Goal: Information Seeking & Learning: Find specific page/section

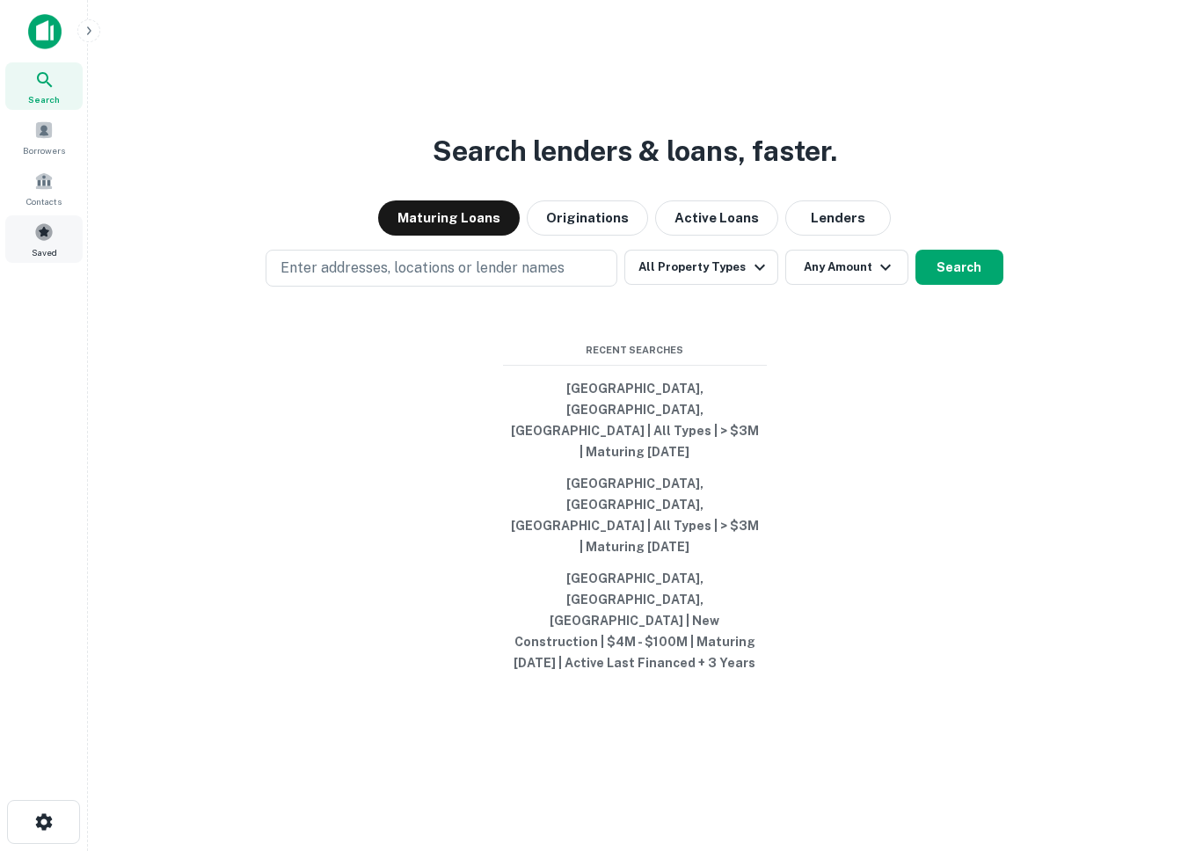
click at [61, 244] on div "Saved" at bounding box center [43, 239] width 77 height 47
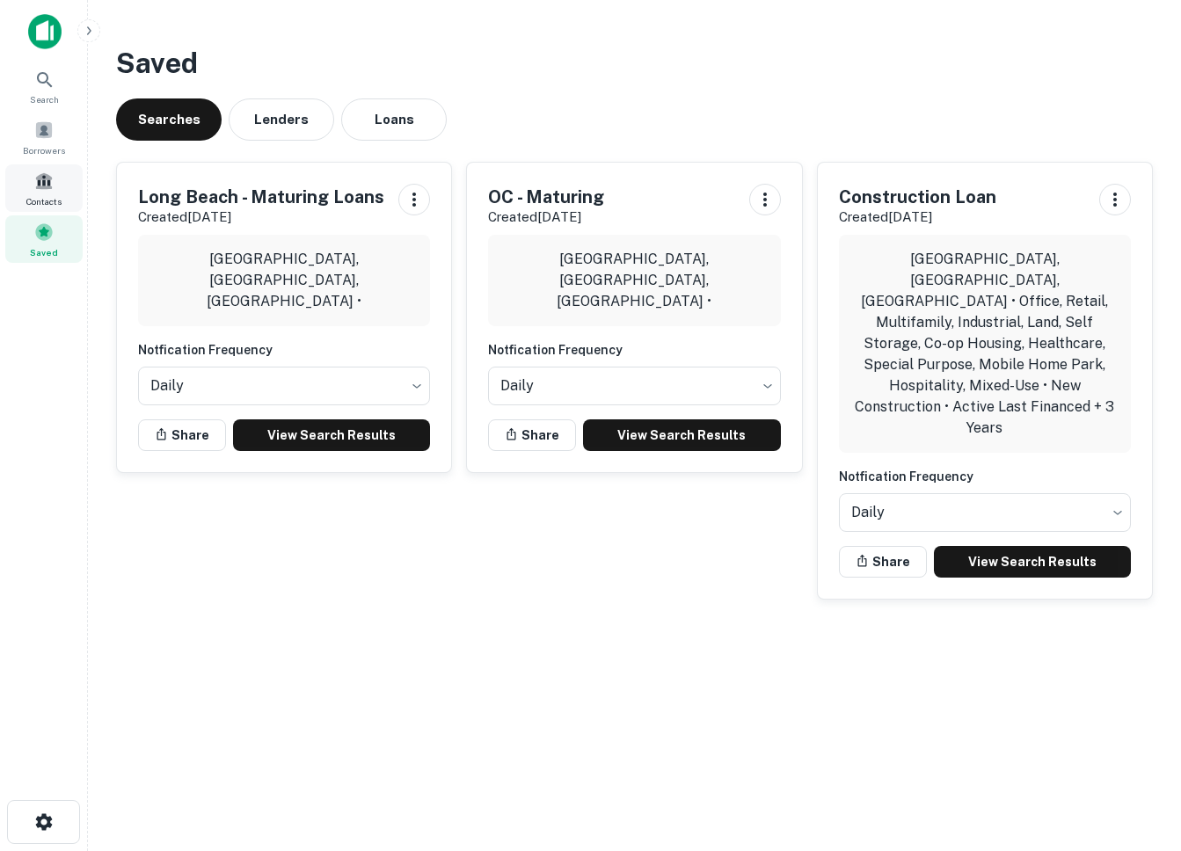
click at [49, 194] on span "Contacts" at bounding box center [43, 201] width 35 height 14
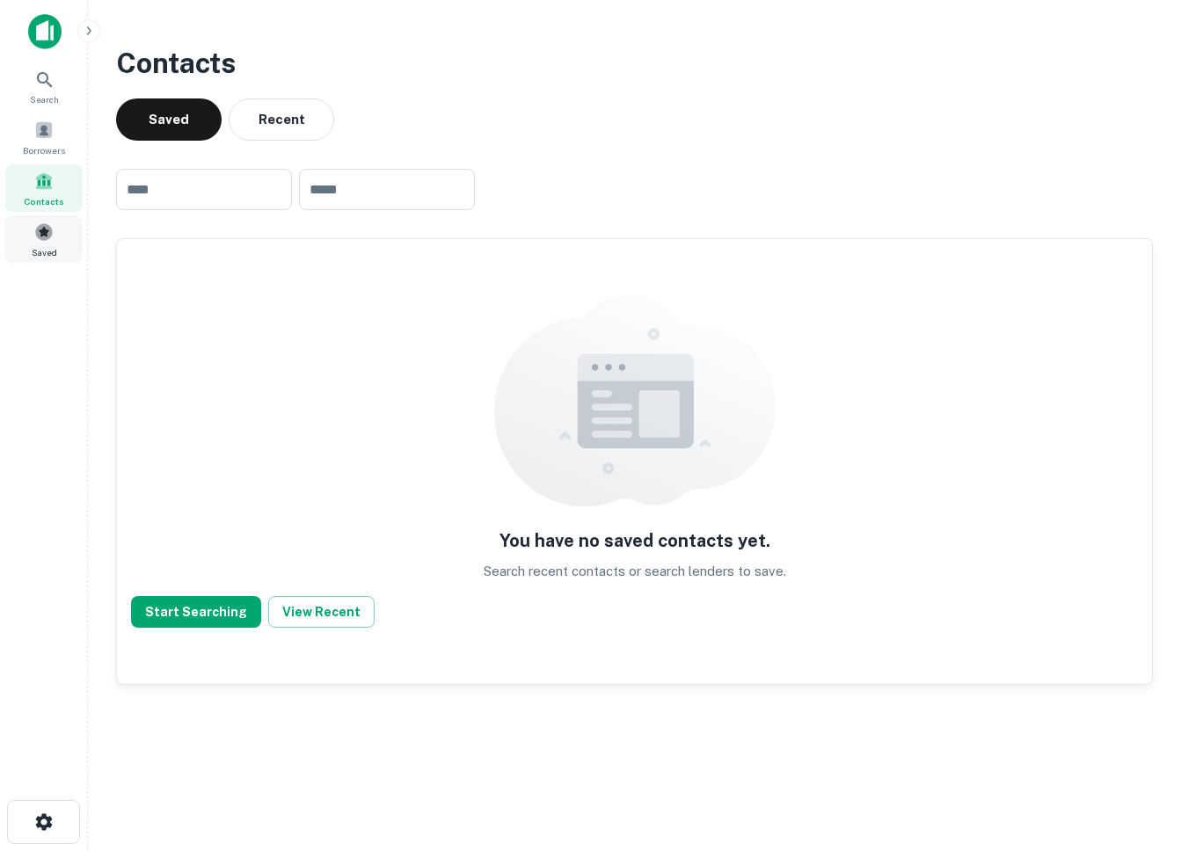
click at [17, 225] on div "Saved" at bounding box center [43, 239] width 77 height 47
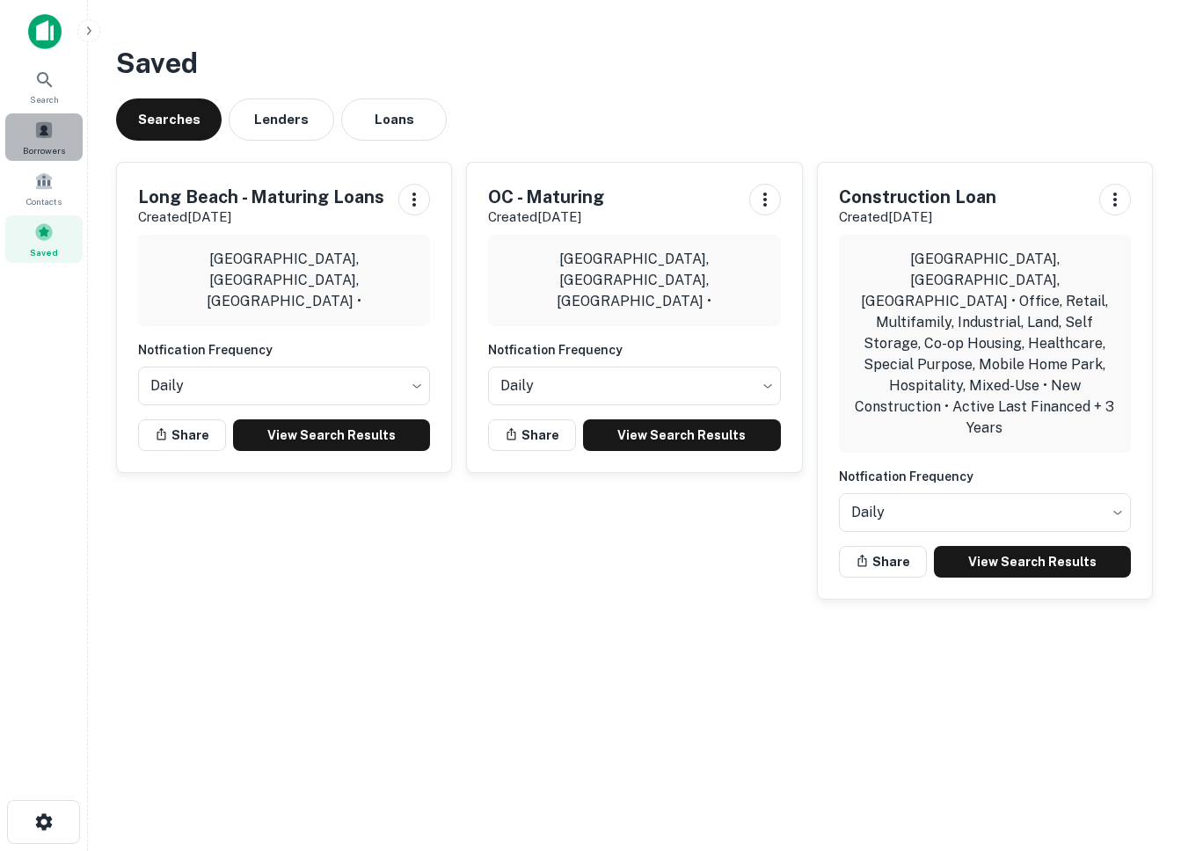
click at [40, 127] on span at bounding box center [43, 130] width 19 height 19
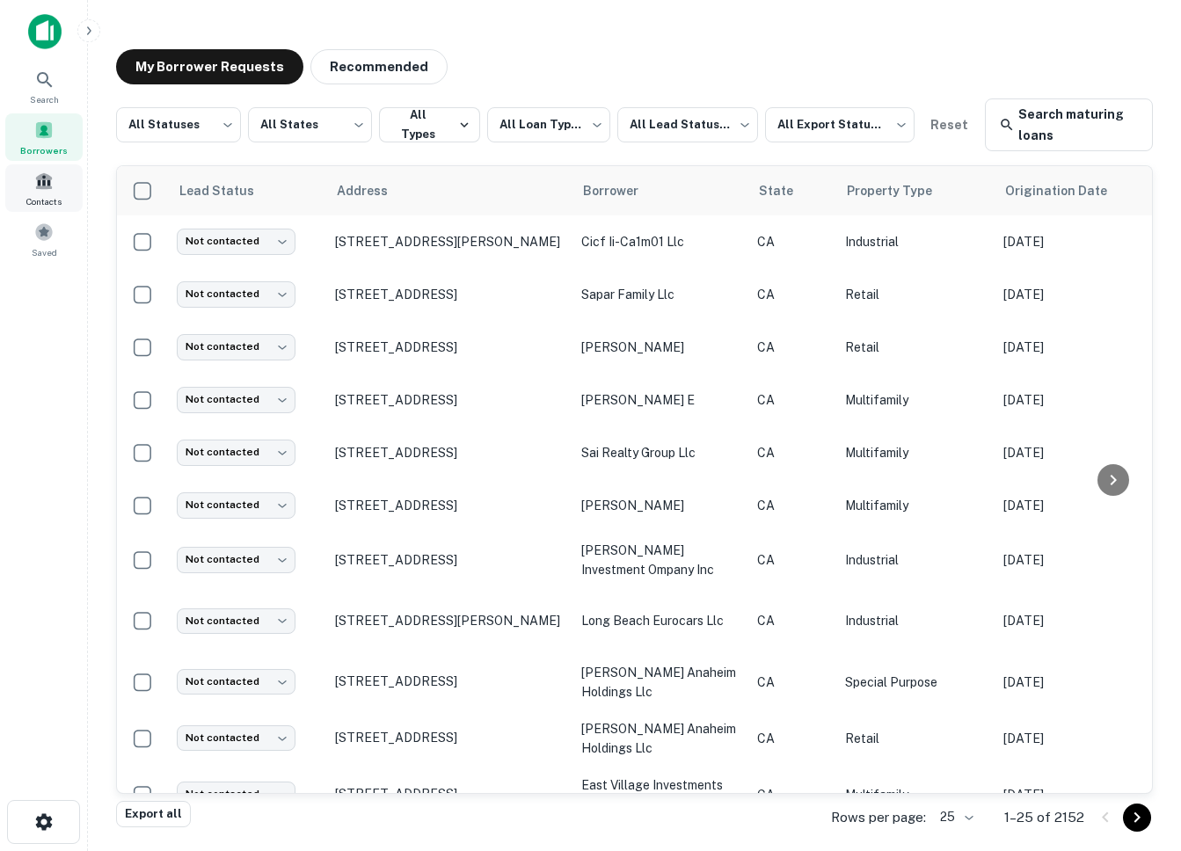
click at [30, 185] on div "Contacts" at bounding box center [43, 187] width 77 height 47
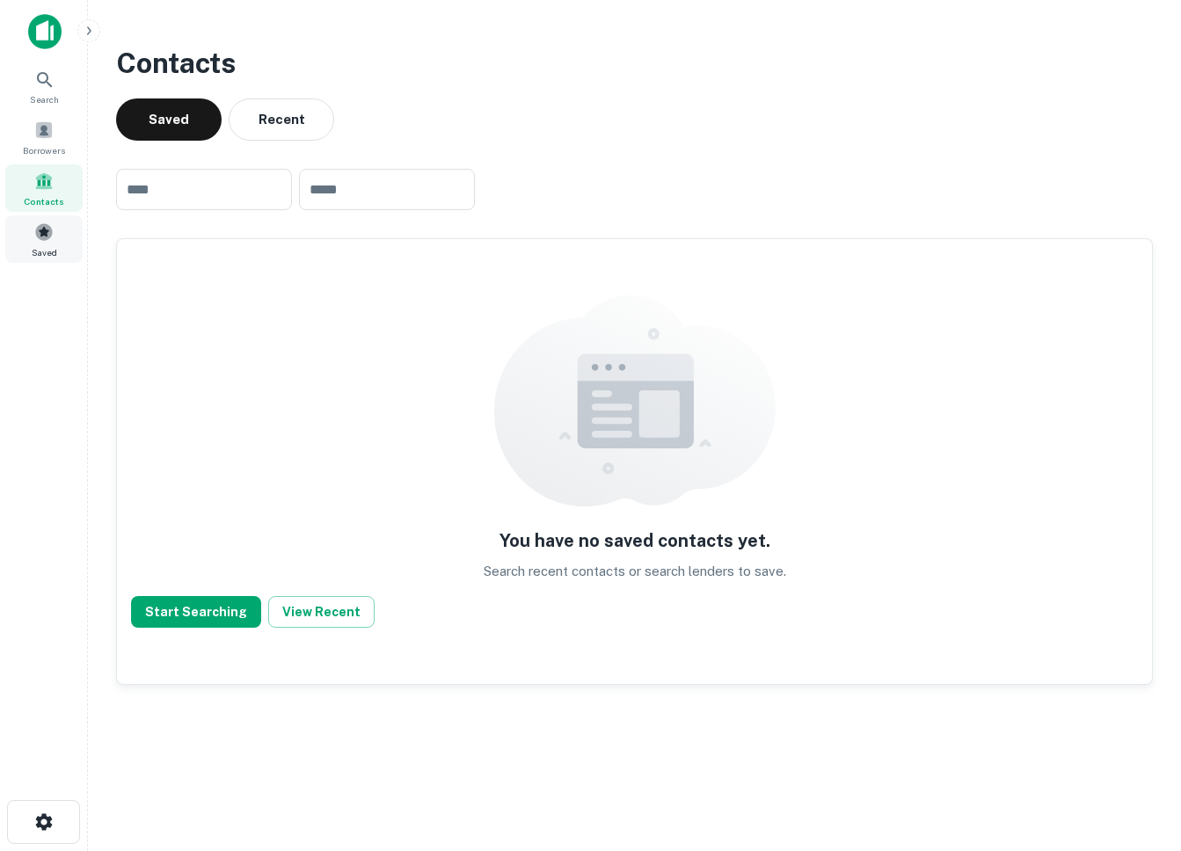
click at [30, 225] on div "Saved" at bounding box center [43, 239] width 77 height 47
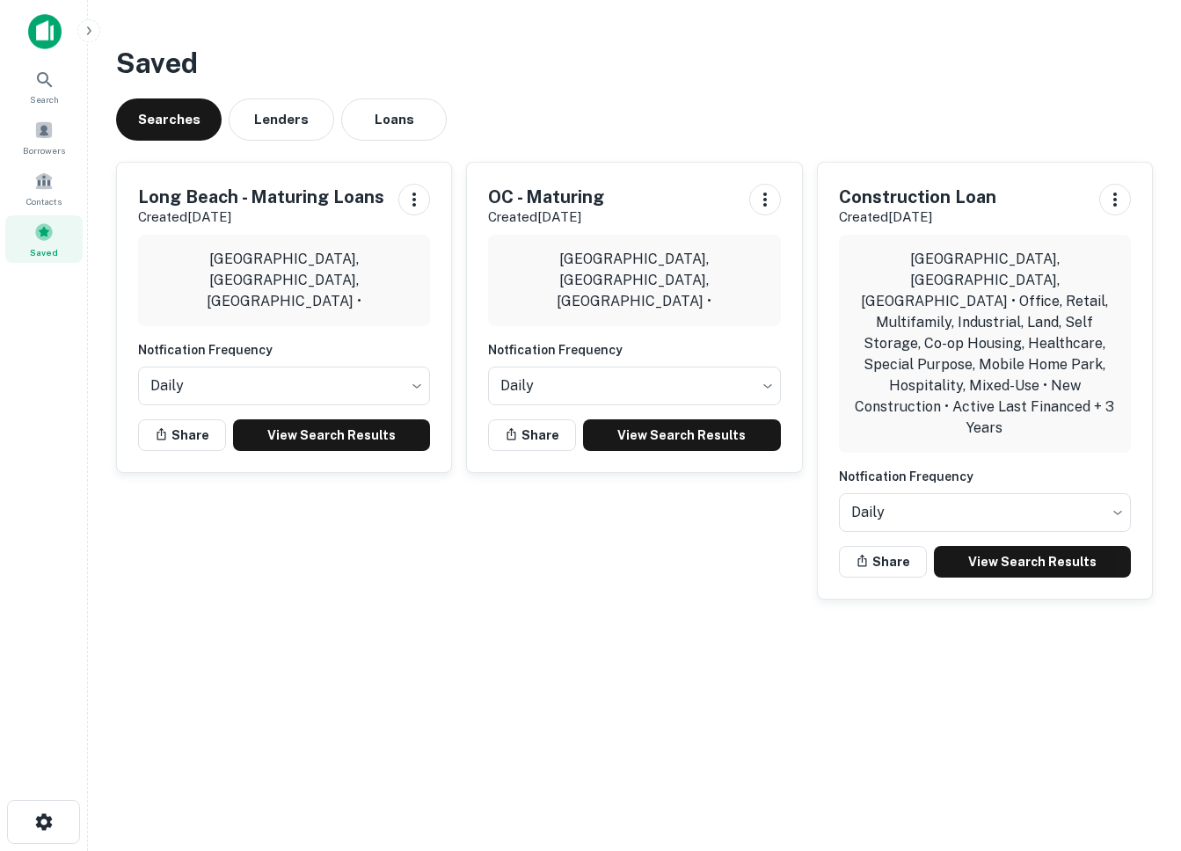
click at [328, 449] on div "Long Beach - Maturing Loans Created Oct 13th, 2025 Long Beach, CA, USA • Notfic…" at bounding box center [284, 318] width 334 height 310
click at [699, 434] on link "View Search Results" at bounding box center [681, 436] width 197 height 32
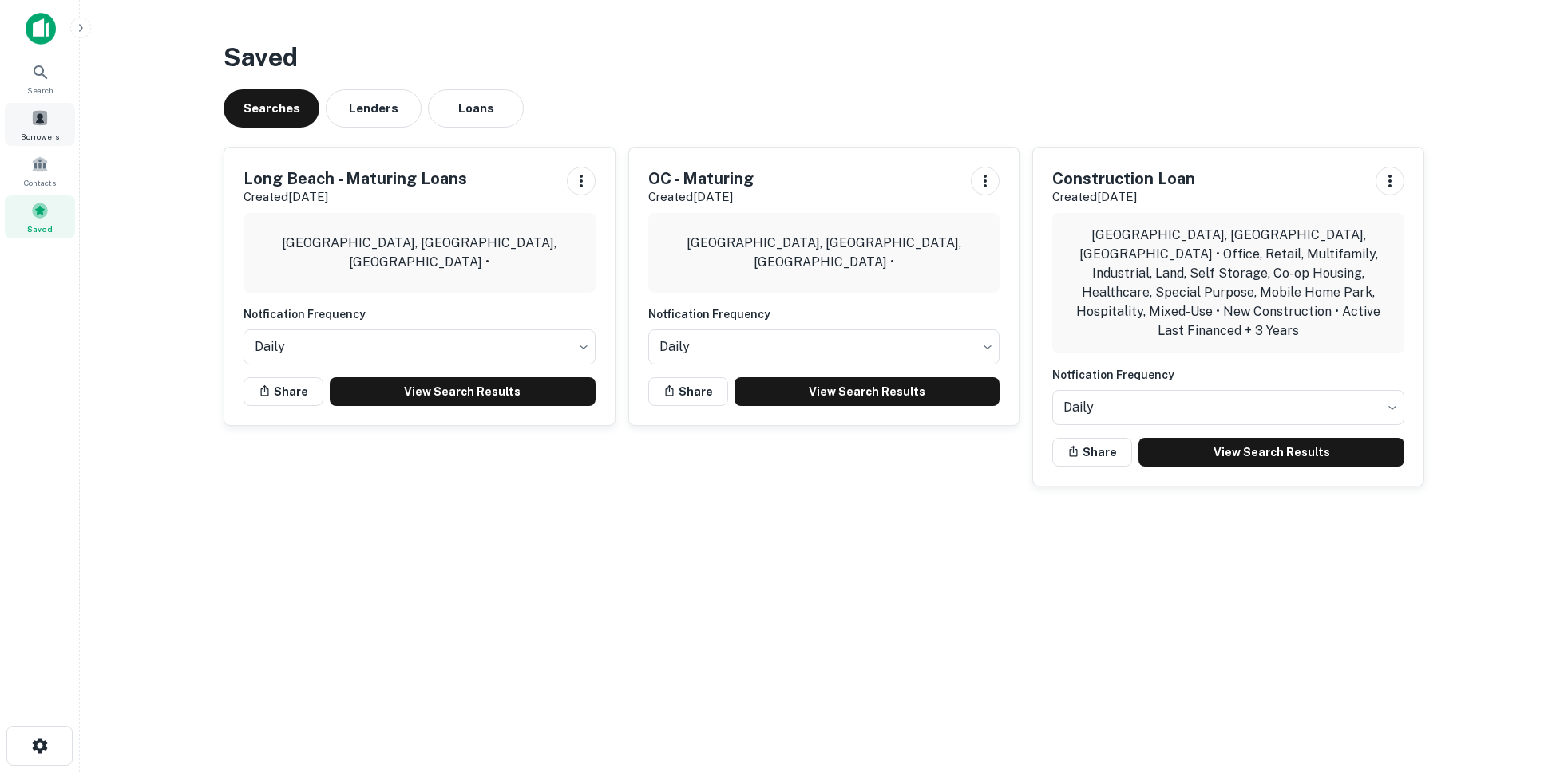
click at [24, 134] on span "Borrowers" at bounding box center [40, 136] width 38 height 13
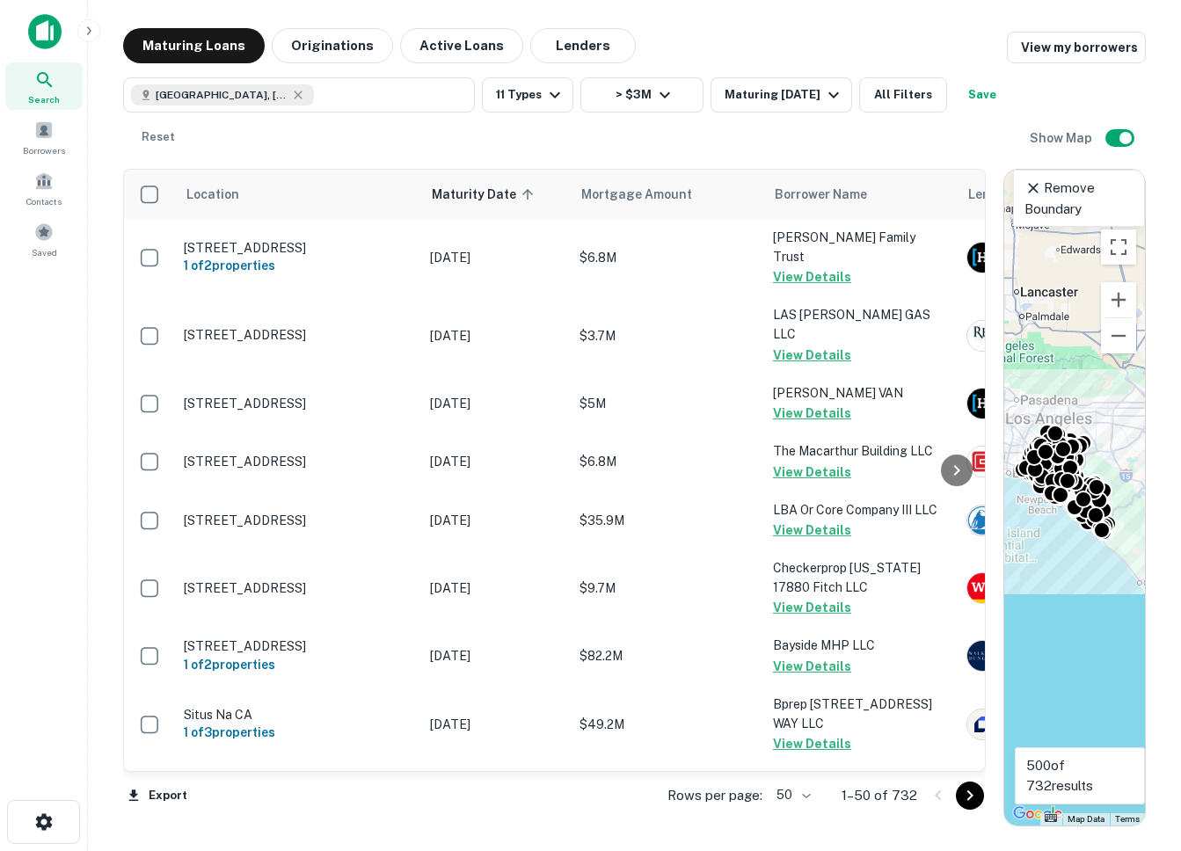
click at [1033, 181] on icon at bounding box center [1034, 188] width 18 height 18
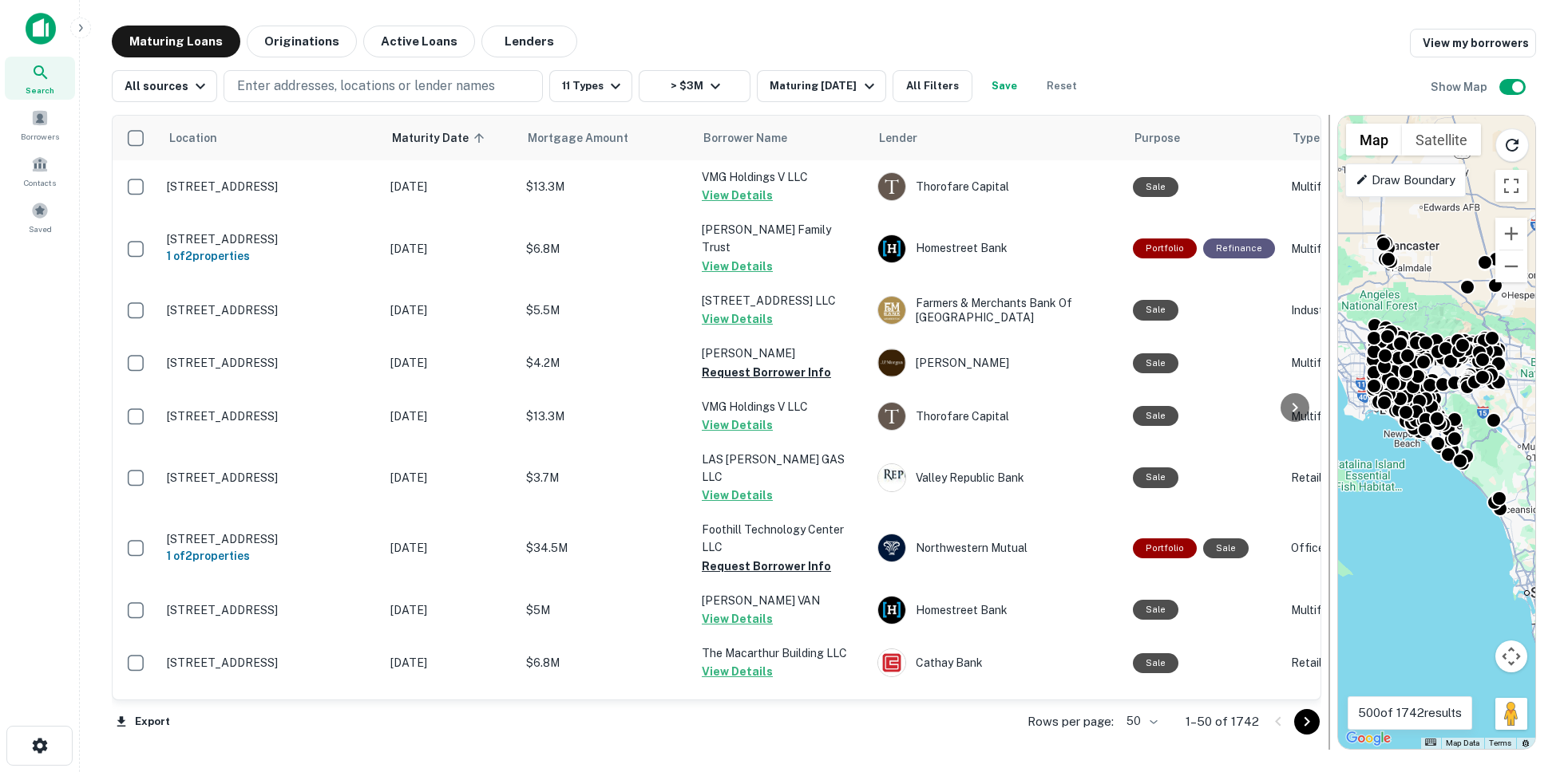
drag, startPoint x: 1329, startPoint y: 378, endPoint x: 1122, endPoint y: 375, distance: 207.0
click at [1071, 375] on div at bounding box center [1329, 433] width 16 height 635
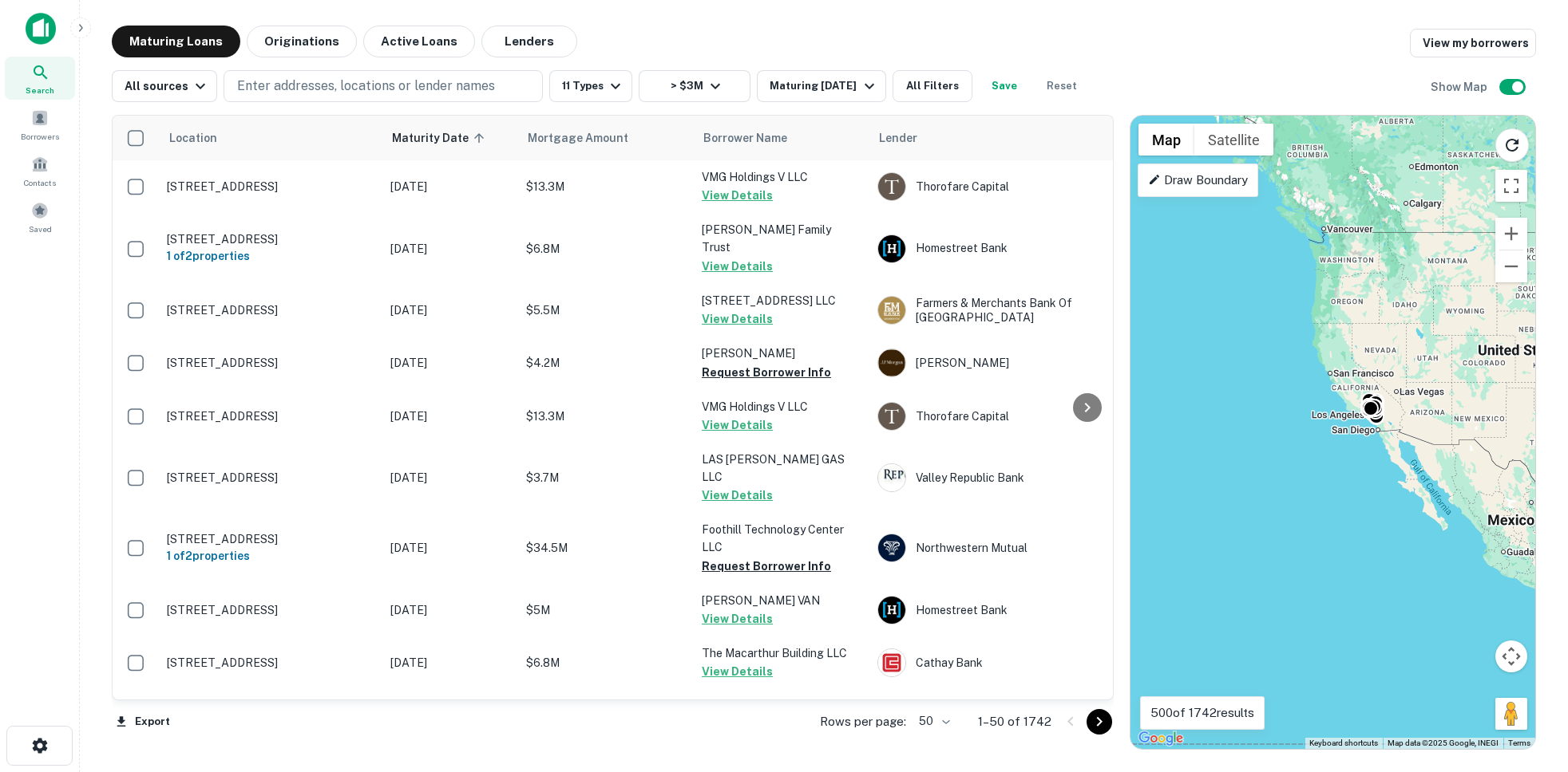
drag, startPoint x: 1412, startPoint y: 454, endPoint x: 1246, endPoint y: 456, distance: 166.0
click at [1071, 456] on div "To activate drag with keyboard, press Alt + Enter. Once in keyboard drag state,…" at bounding box center [1333, 433] width 405 height 633
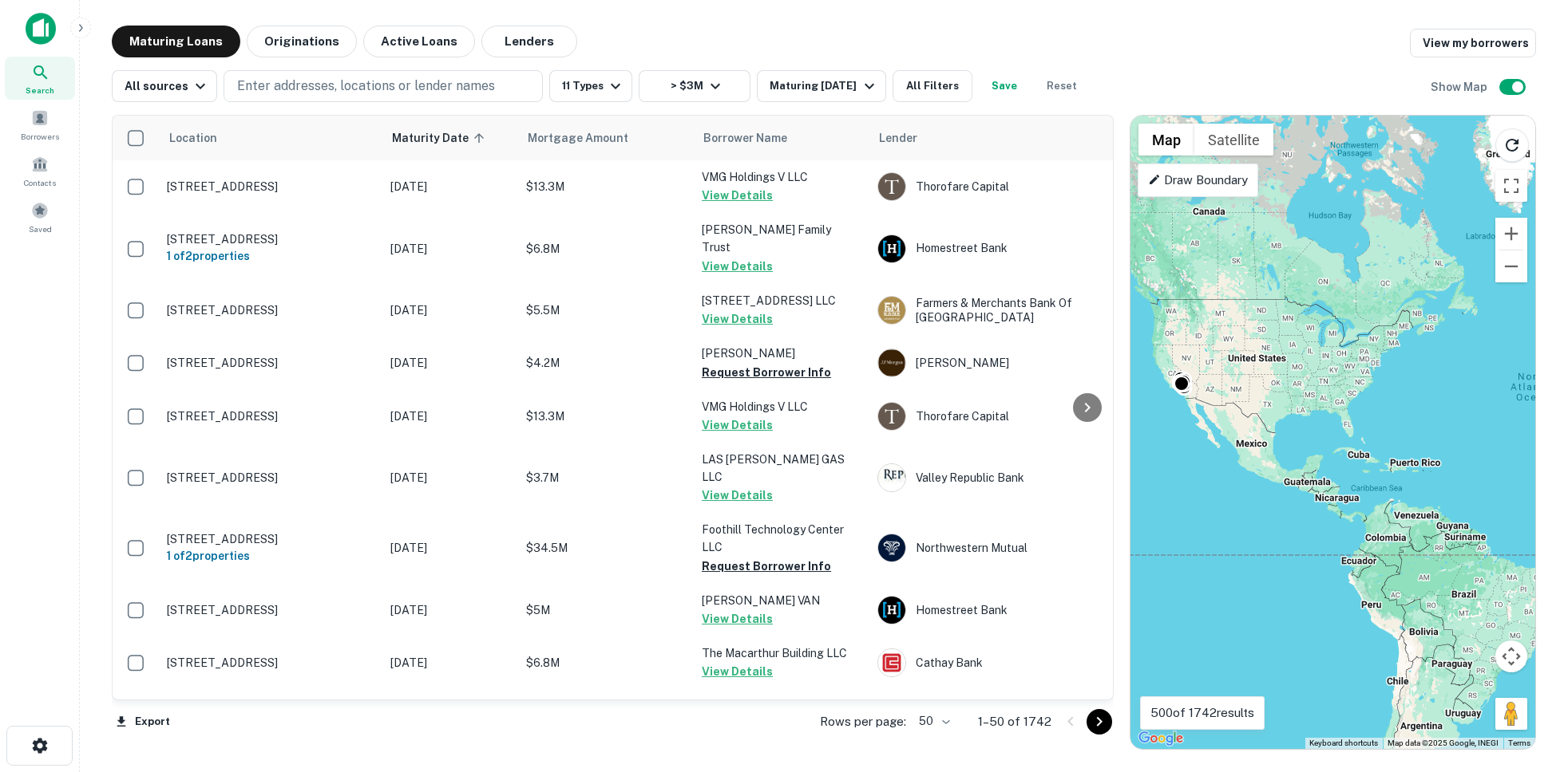
drag, startPoint x: 1353, startPoint y: 272, endPoint x: 1395, endPoint y: 274, distance: 42.0
click at [1071, 274] on div "To activate drag with keyboard, press Alt + Enter. Once in keyboard drag state,…" at bounding box center [1333, 433] width 405 height 633
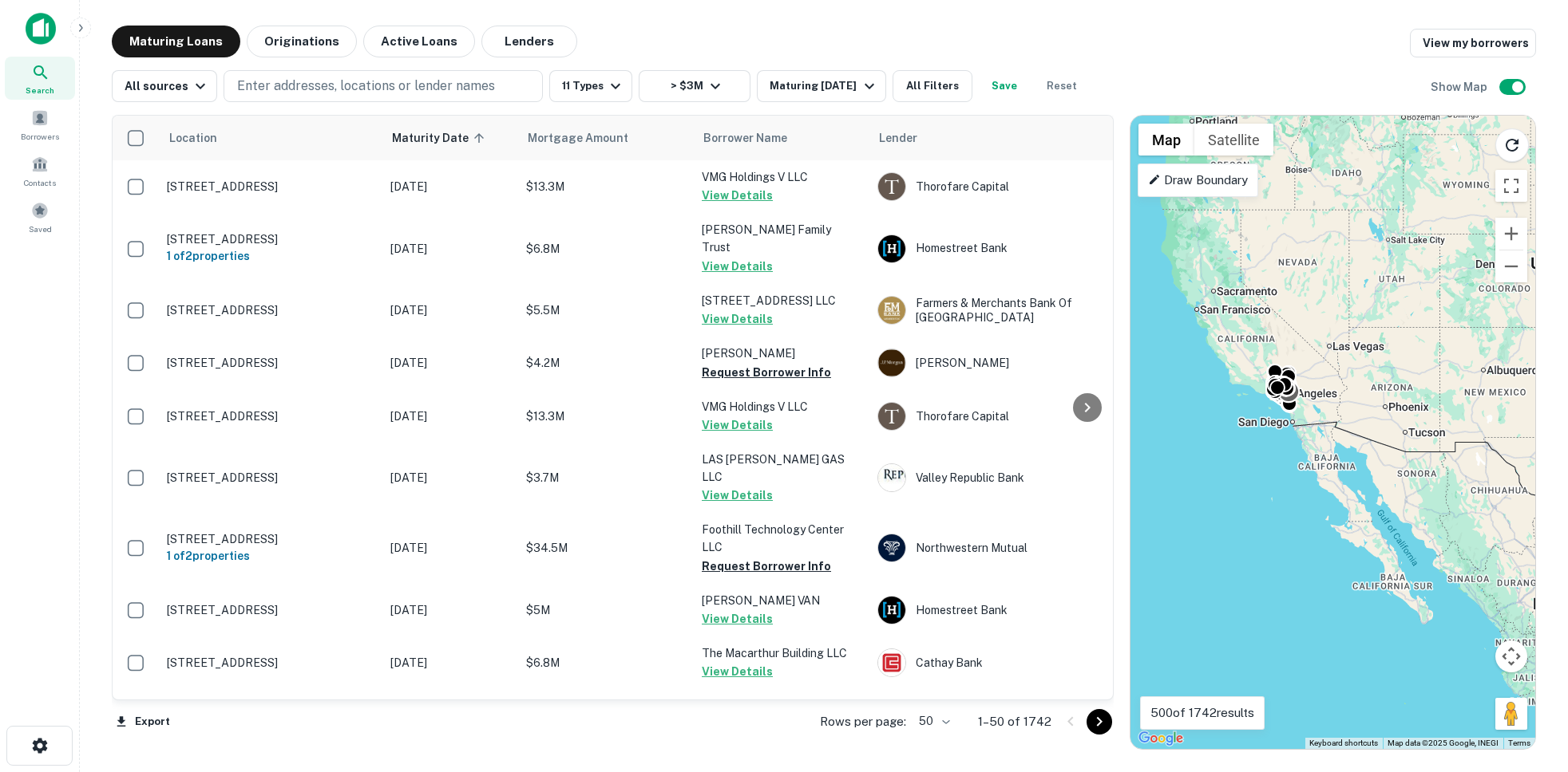
drag, startPoint x: 1298, startPoint y: 573, endPoint x: 1284, endPoint y: 401, distance: 172.6
click at [1071, 267] on div at bounding box center [1520, 267] width 405 height 0
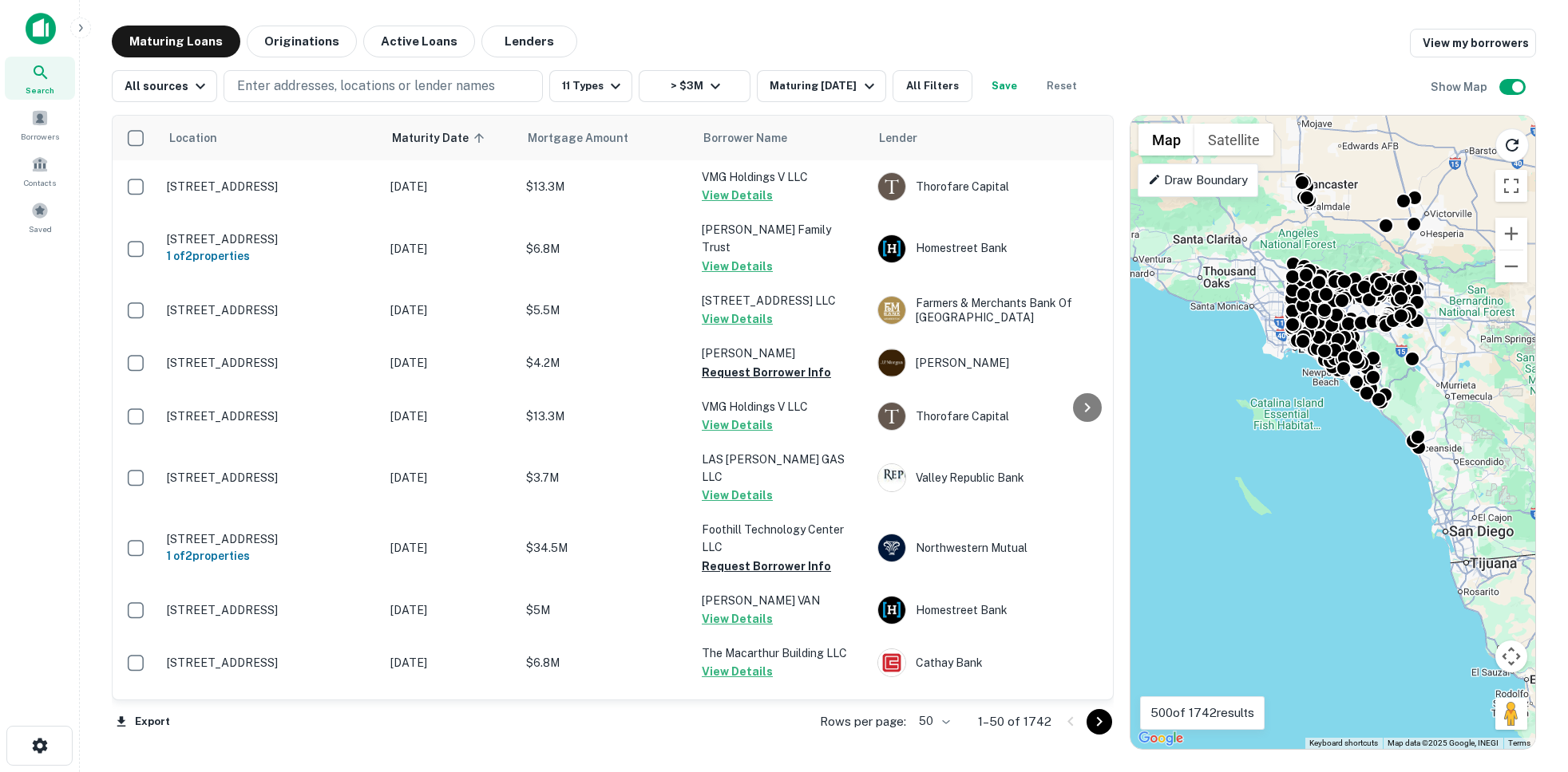
drag, startPoint x: 1329, startPoint y: 381, endPoint x: 1320, endPoint y: 483, distance: 102.4
click at [1071, 483] on div "To activate drag with keyboard, press Alt + Enter. Once in keyboard drag state,…" at bounding box center [1333, 433] width 405 height 633
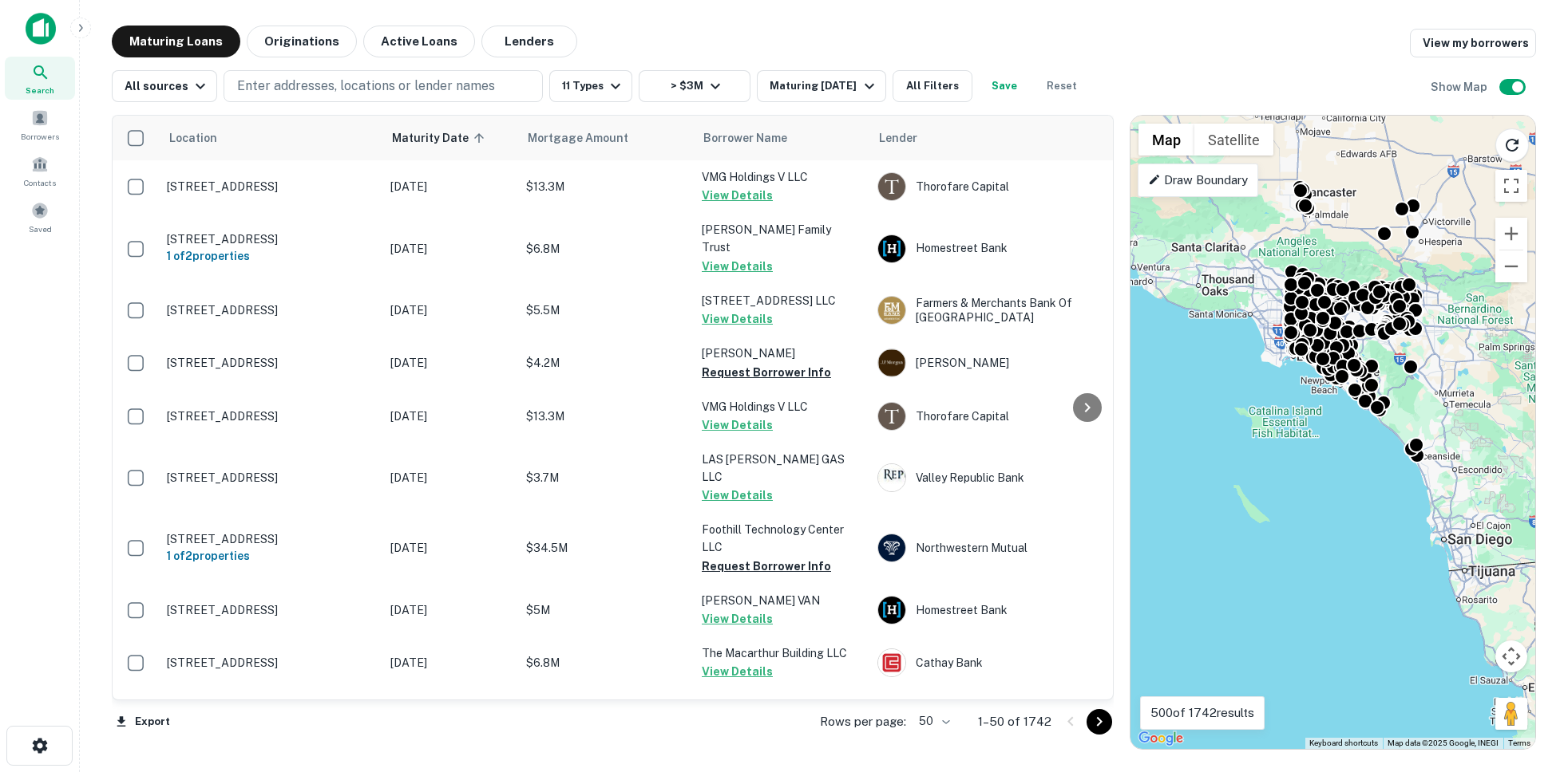
click at [1071, 392] on div "To activate drag with keyboard, press Alt + Enter. Once in keyboard drag state,…" at bounding box center [1333, 433] width 405 height 633
click at [1071, 235] on button "Zoom in" at bounding box center [1511, 233] width 32 height 32
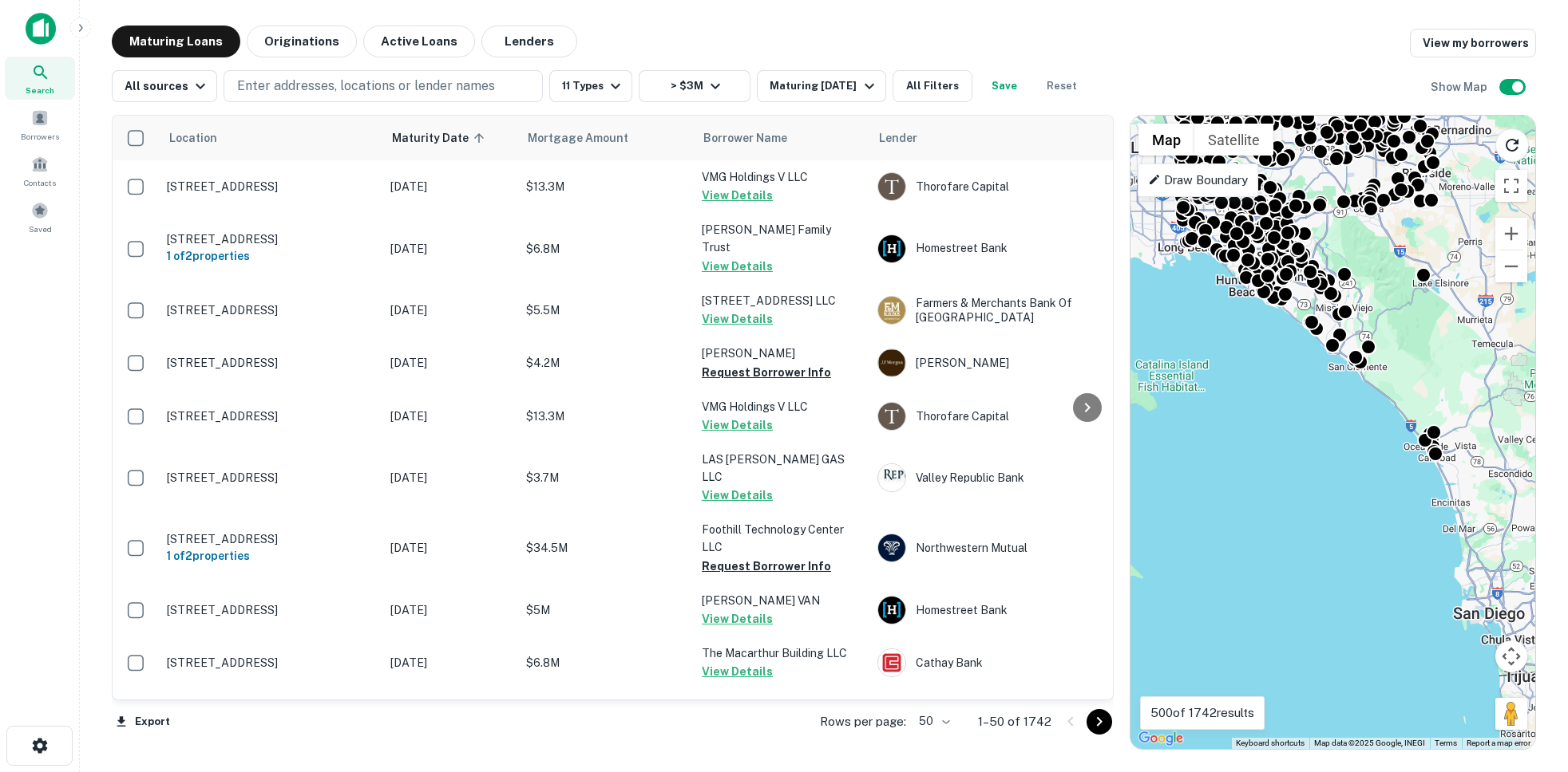
drag, startPoint x: 1441, startPoint y: 469, endPoint x: 1373, endPoint y: 435, distance: 76.0
click at [1071, 435] on div "To activate drag with keyboard, press Alt + Enter. Once in keyboard drag state,…" at bounding box center [1333, 433] width 405 height 633
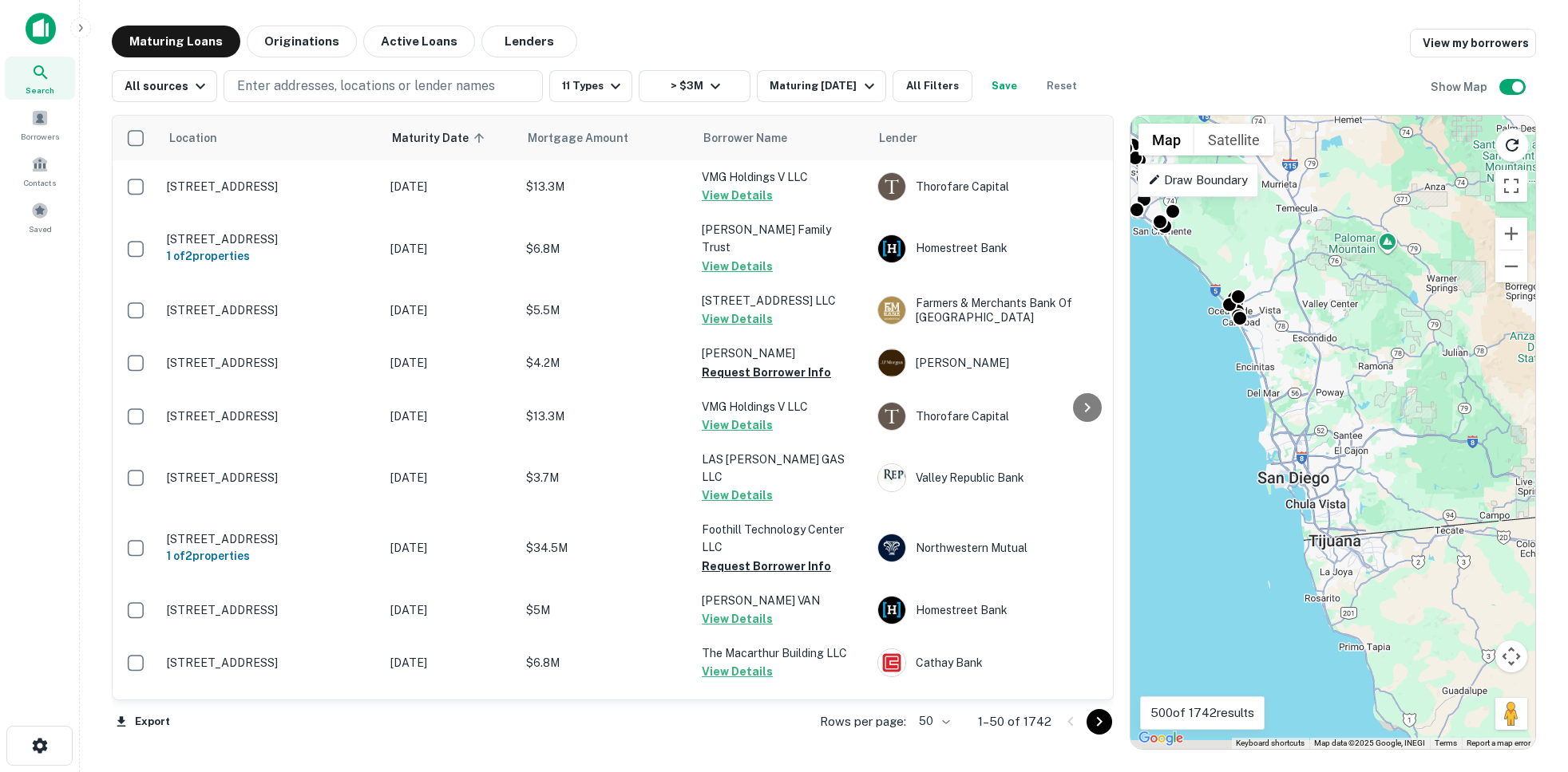
drag, startPoint x: 1355, startPoint y: 464, endPoint x: 1193, endPoint y: 334, distance: 207.7
click at [1071, 334] on div "To activate drag with keyboard, press Alt + Enter. Once in keyboard drag state,…" at bounding box center [1333, 433] width 405 height 633
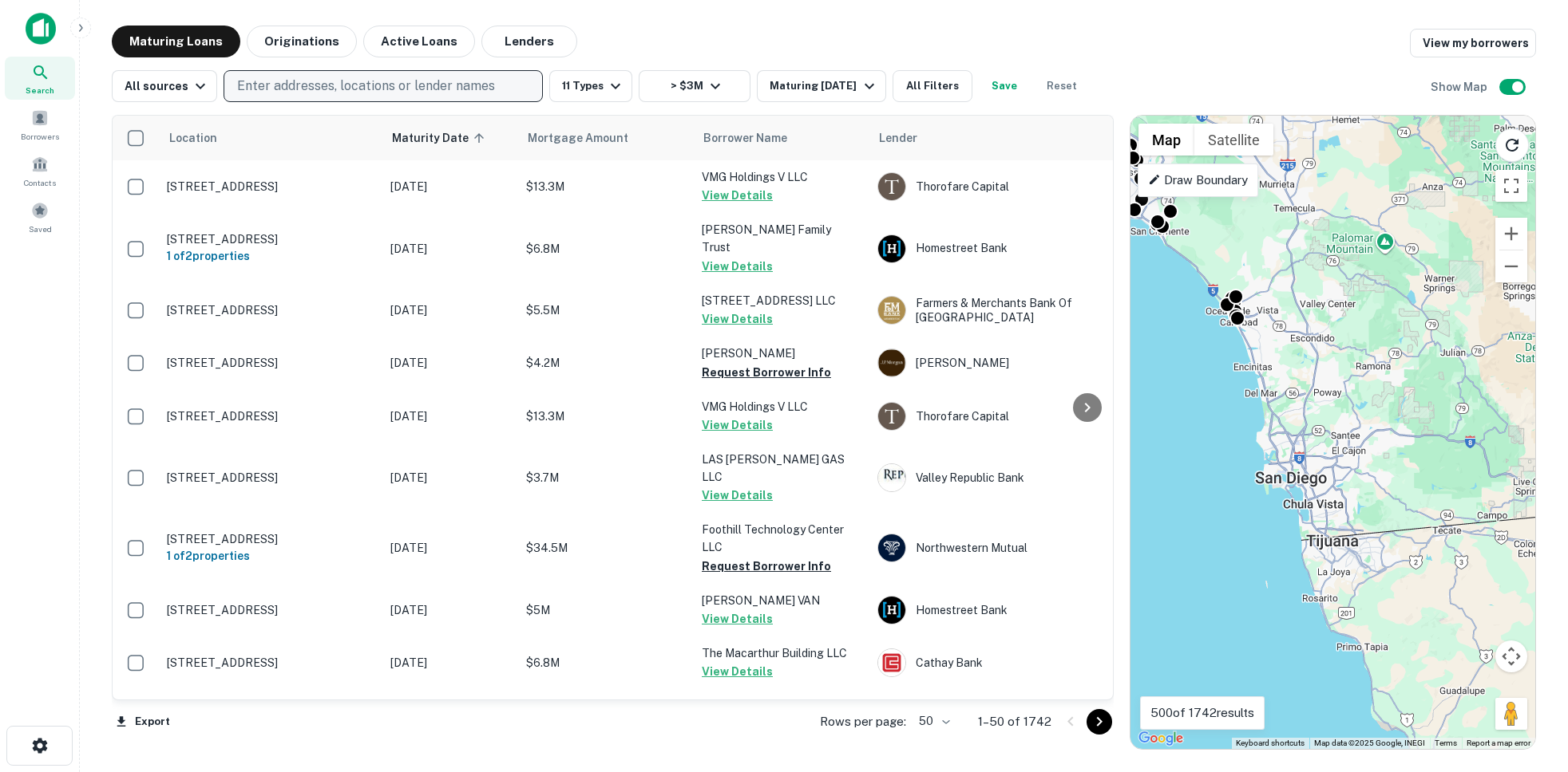
click at [329, 84] on p "Enter addresses, locations or lender names" at bounding box center [366, 85] width 258 height 19
type input "**********"
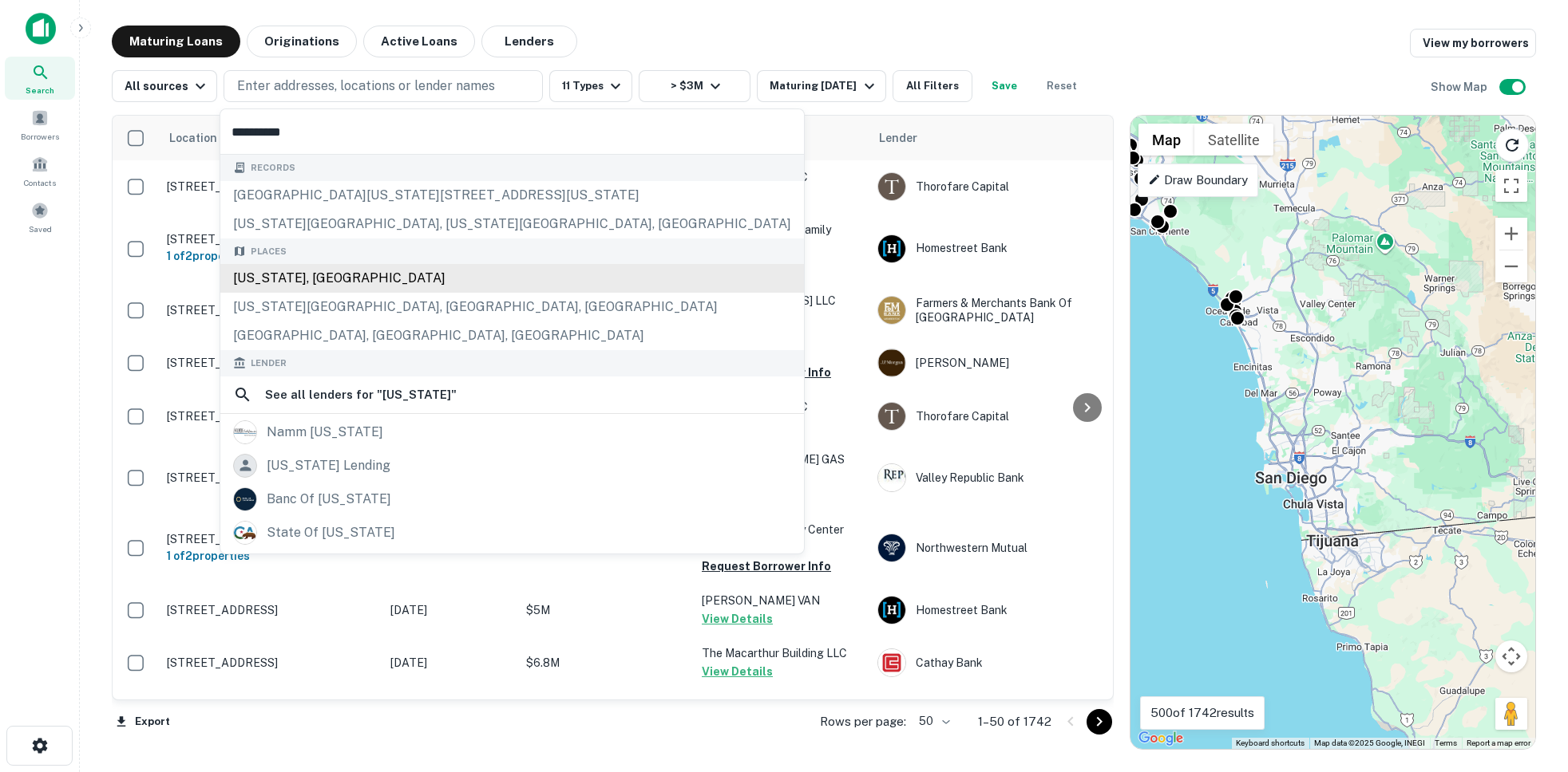
click at [276, 289] on div "[US_STATE], [GEOGRAPHIC_DATA]" at bounding box center [512, 279] width 583 height 29
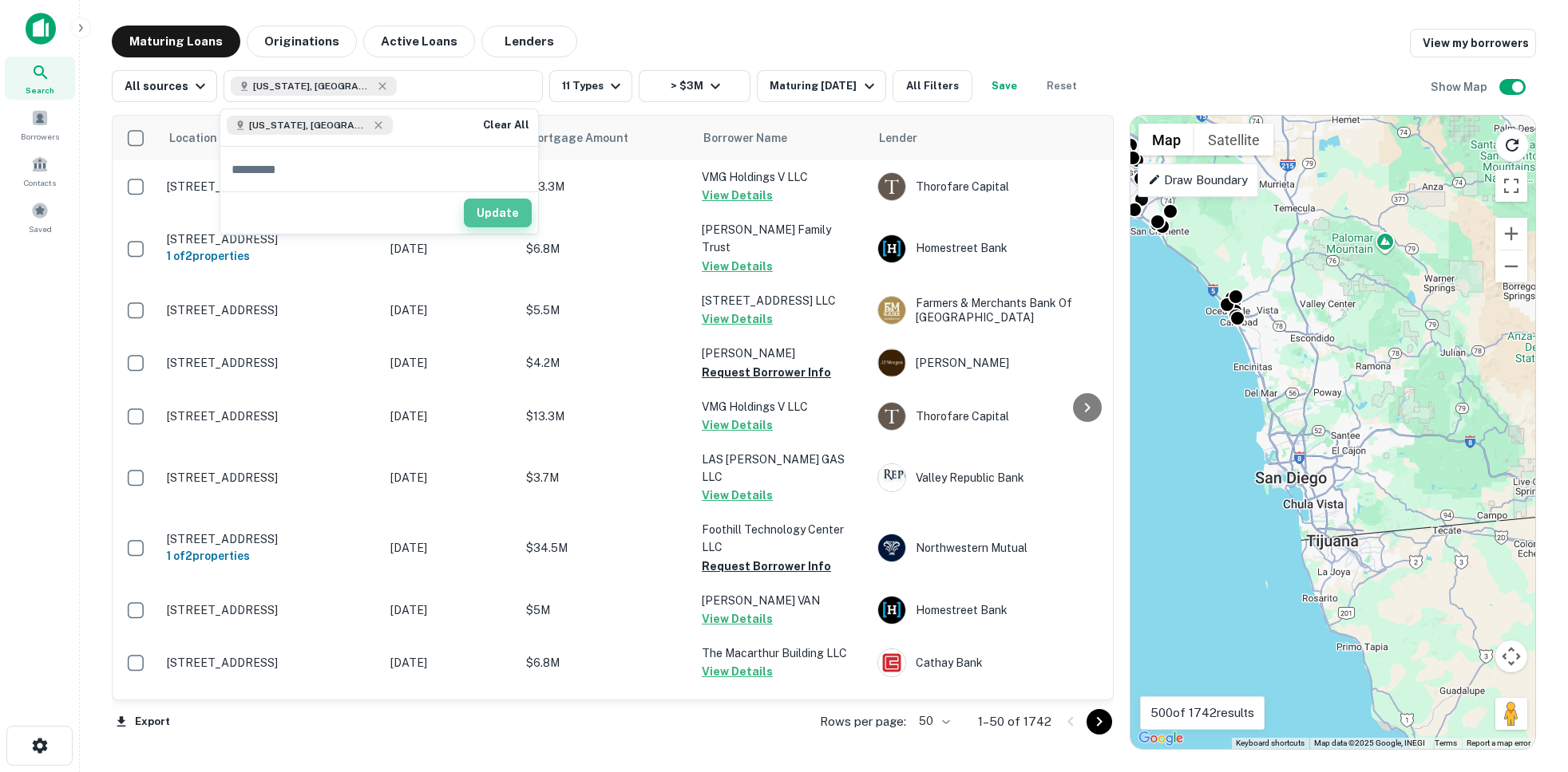
click at [494, 208] on button "Update" at bounding box center [497, 213] width 68 height 29
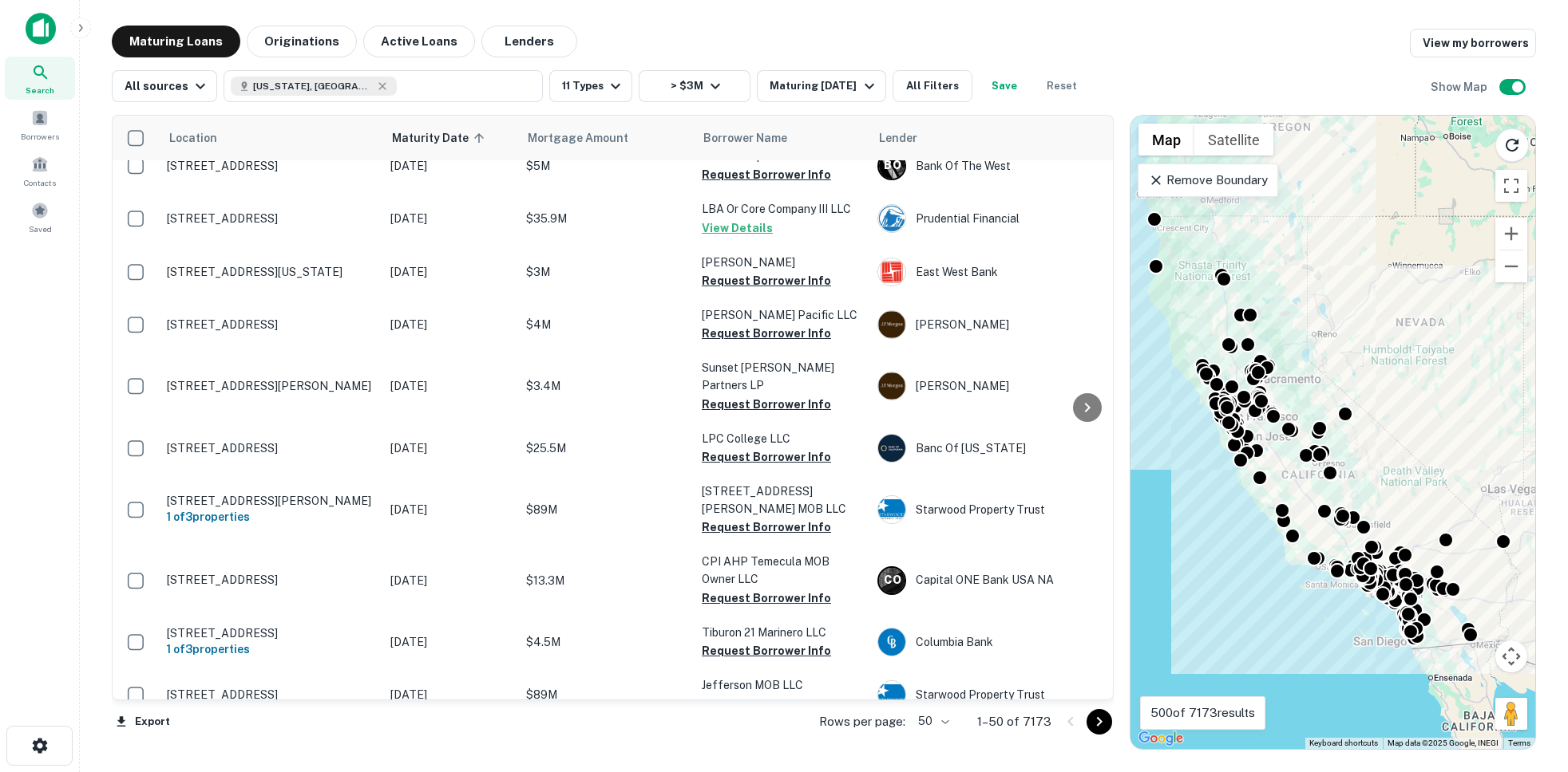
scroll to position [2306, 0]
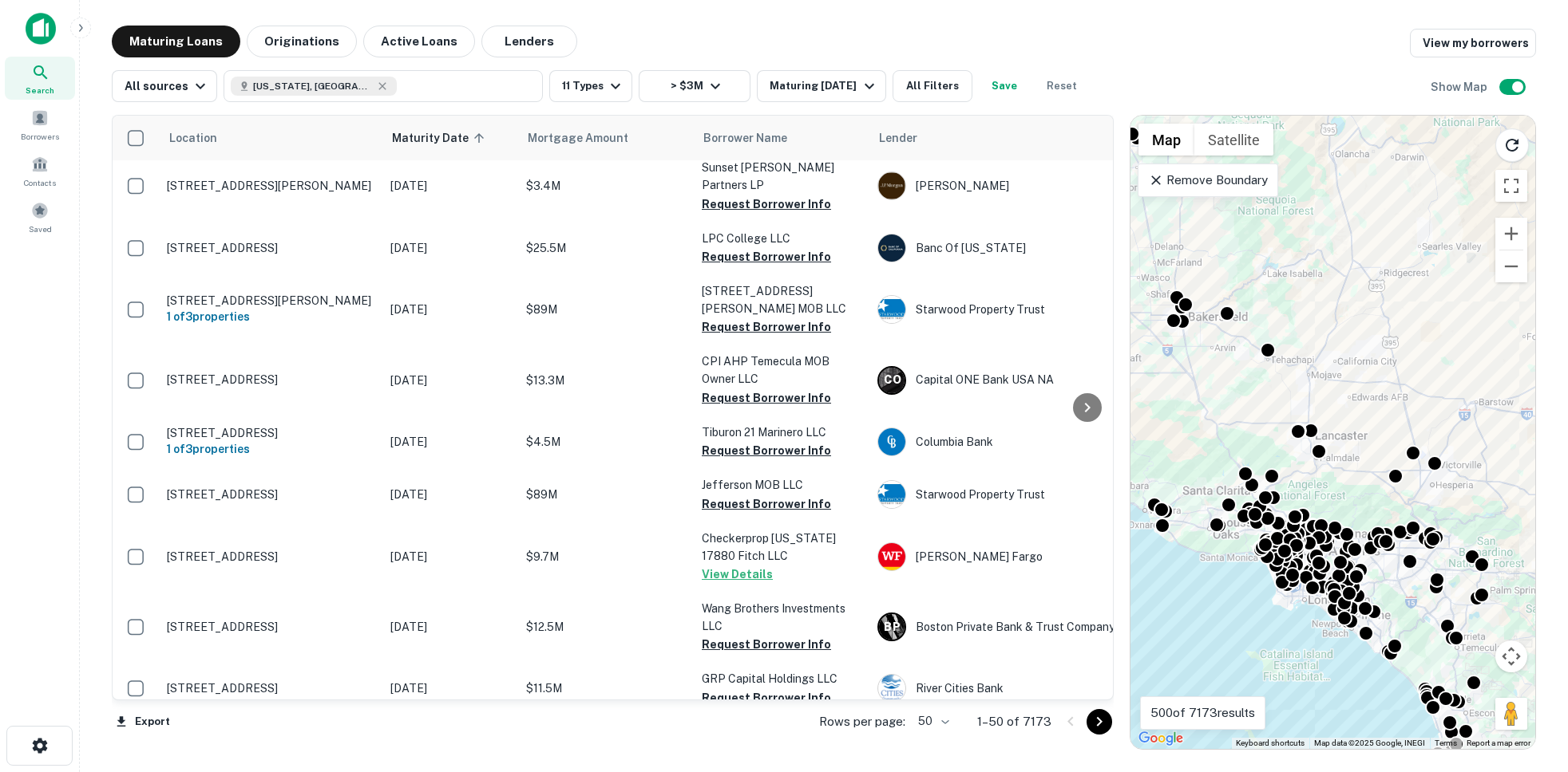
drag, startPoint x: 1248, startPoint y: 655, endPoint x: 1277, endPoint y: 612, distance: 51.9
click at [1071, 612] on div "To activate drag with keyboard, press Alt + Enter. Once in keyboard drag state,…" at bounding box center [1333, 433] width 405 height 633
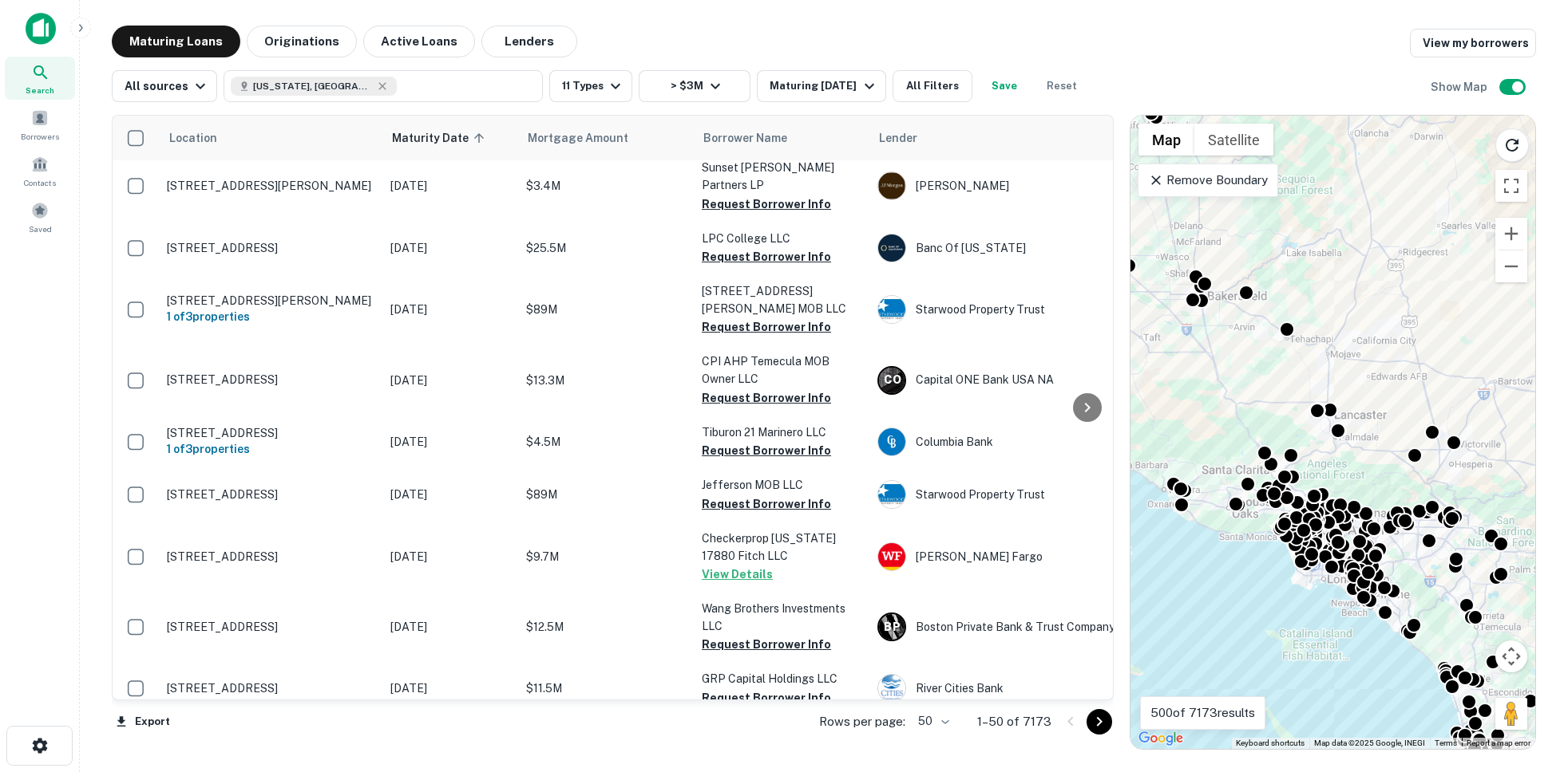
click at [1071, 572] on div "To activate drag with keyboard, press Alt + Enter. Once in keyboard drag state,…" at bounding box center [1333, 433] width 405 height 633
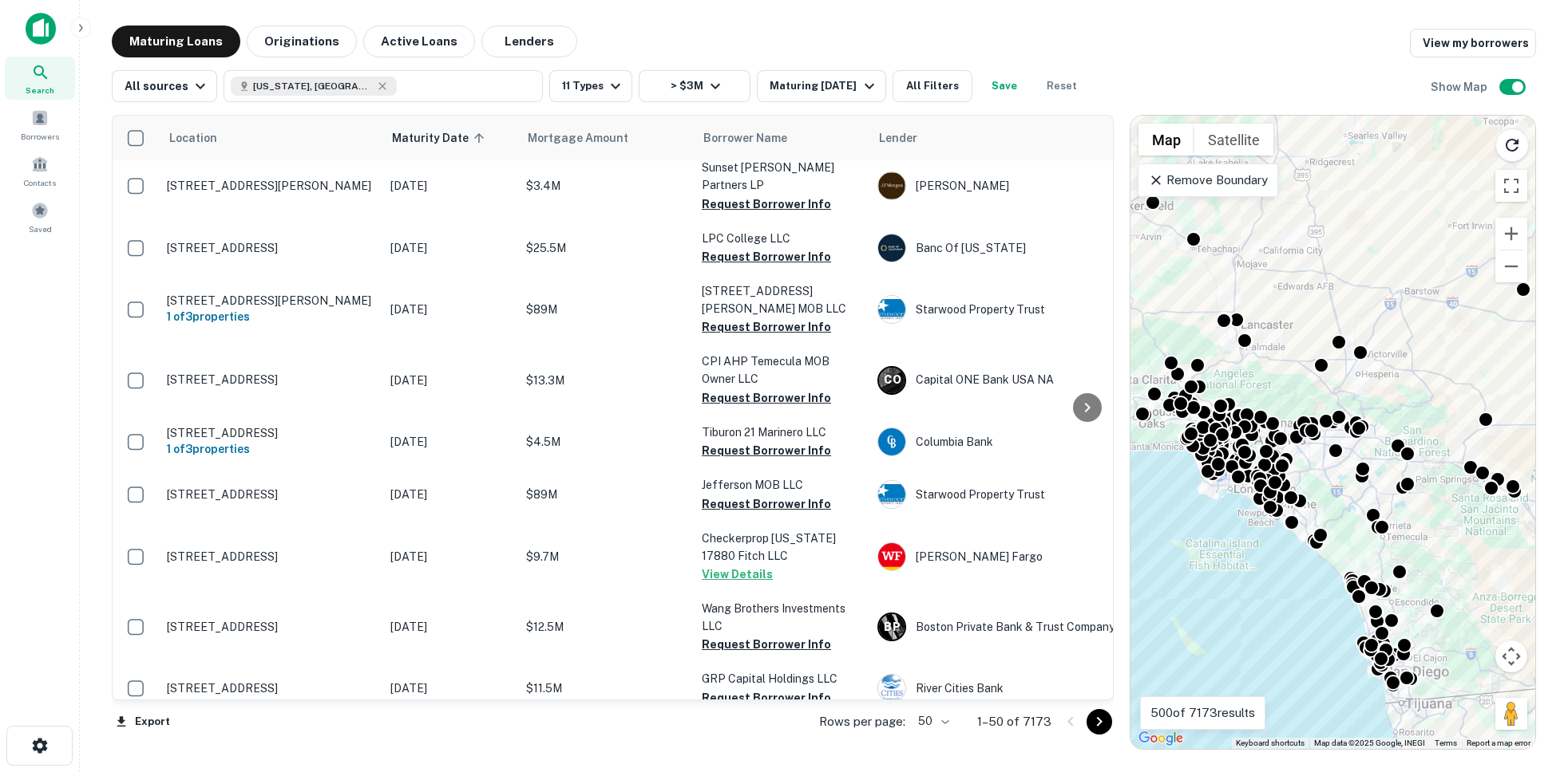
drag, startPoint x: 1265, startPoint y: 573, endPoint x: 1296, endPoint y: 585, distance: 33.2
click at [1071, 584] on div "To activate drag with keyboard, press Alt + Enter. Once in keyboard drag state,…" at bounding box center [1333, 433] width 405 height 633
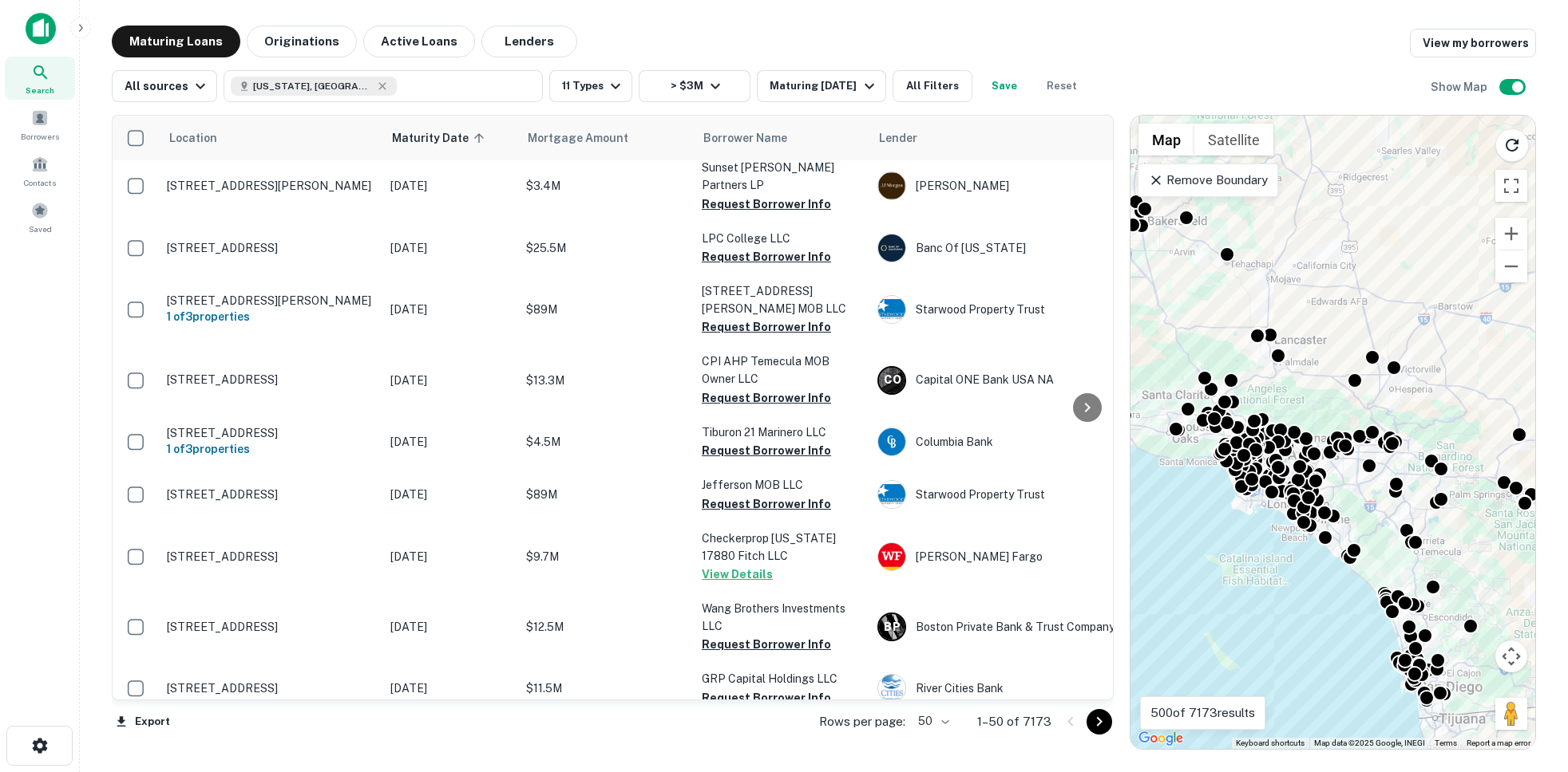
drag, startPoint x: 1296, startPoint y: 584, endPoint x: 1303, endPoint y: 567, distance: 18.4
click at [1071, 567] on div "To activate drag with keyboard, press Alt + Enter. Once in keyboard drag state,…" at bounding box center [1333, 433] width 405 height 633
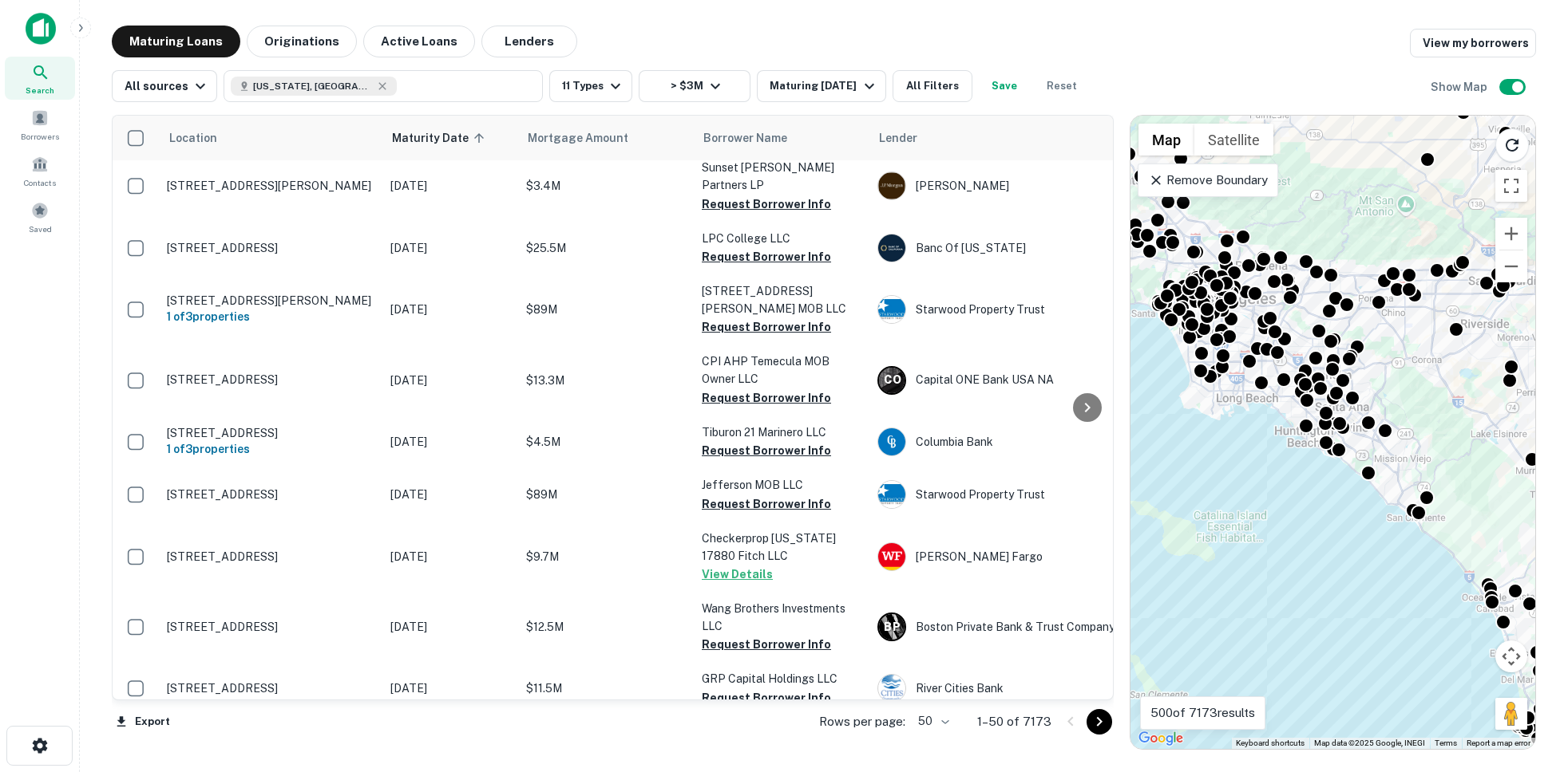
drag, startPoint x: 1296, startPoint y: 566, endPoint x: 1397, endPoint y: 619, distance: 114.1
click at [1071, 619] on div "To activate drag with keyboard, press Alt + Enter. Once in keyboard drag state,…" at bounding box center [1333, 433] width 405 height 633
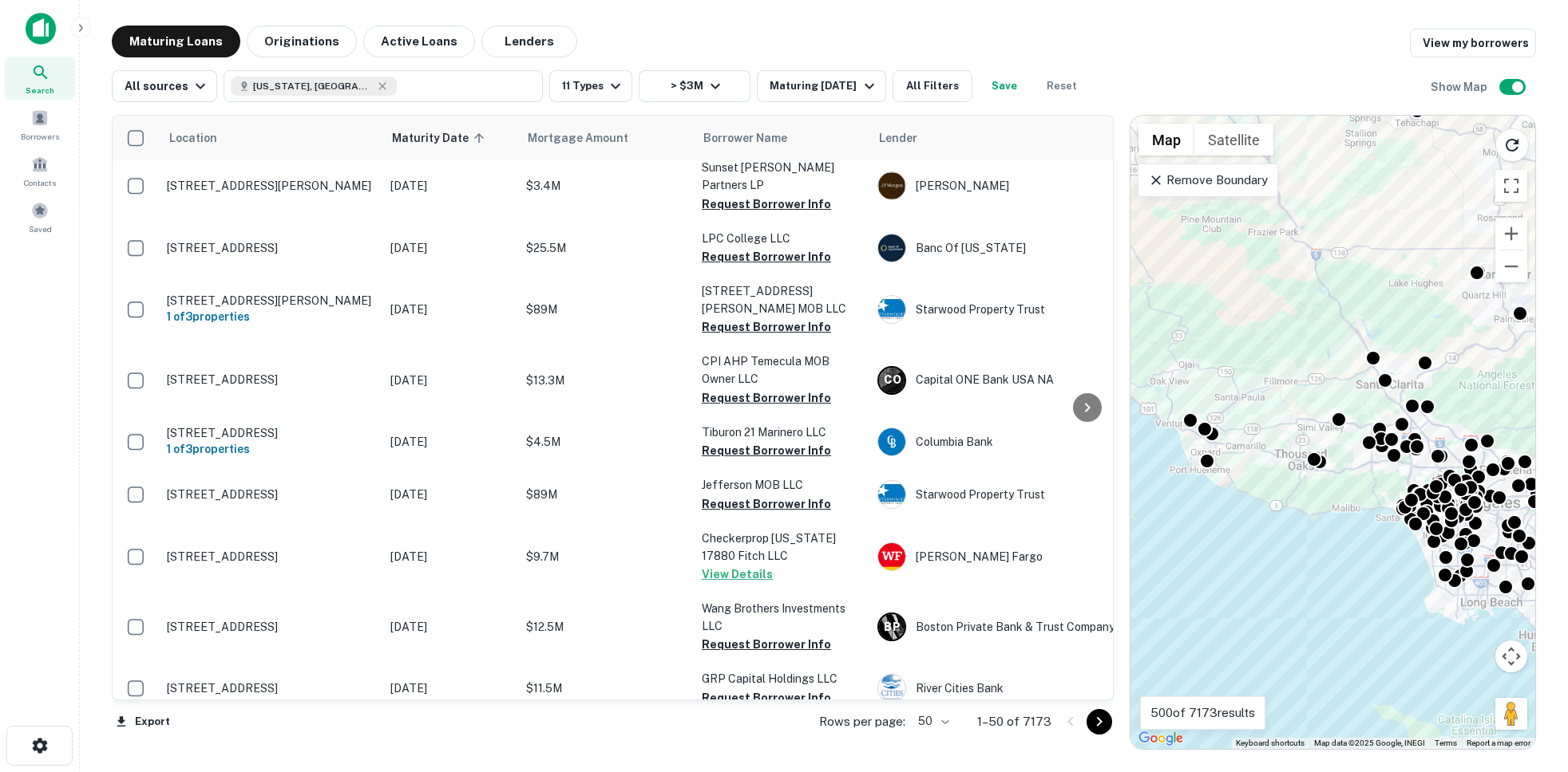
drag, startPoint x: 1328, startPoint y: 573, endPoint x: 1339, endPoint y: 662, distance: 89.7
click at [1071, 662] on div "To activate drag with keyboard, press Alt + Enter. Once in keyboard drag state,…" at bounding box center [1333, 433] width 405 height 633
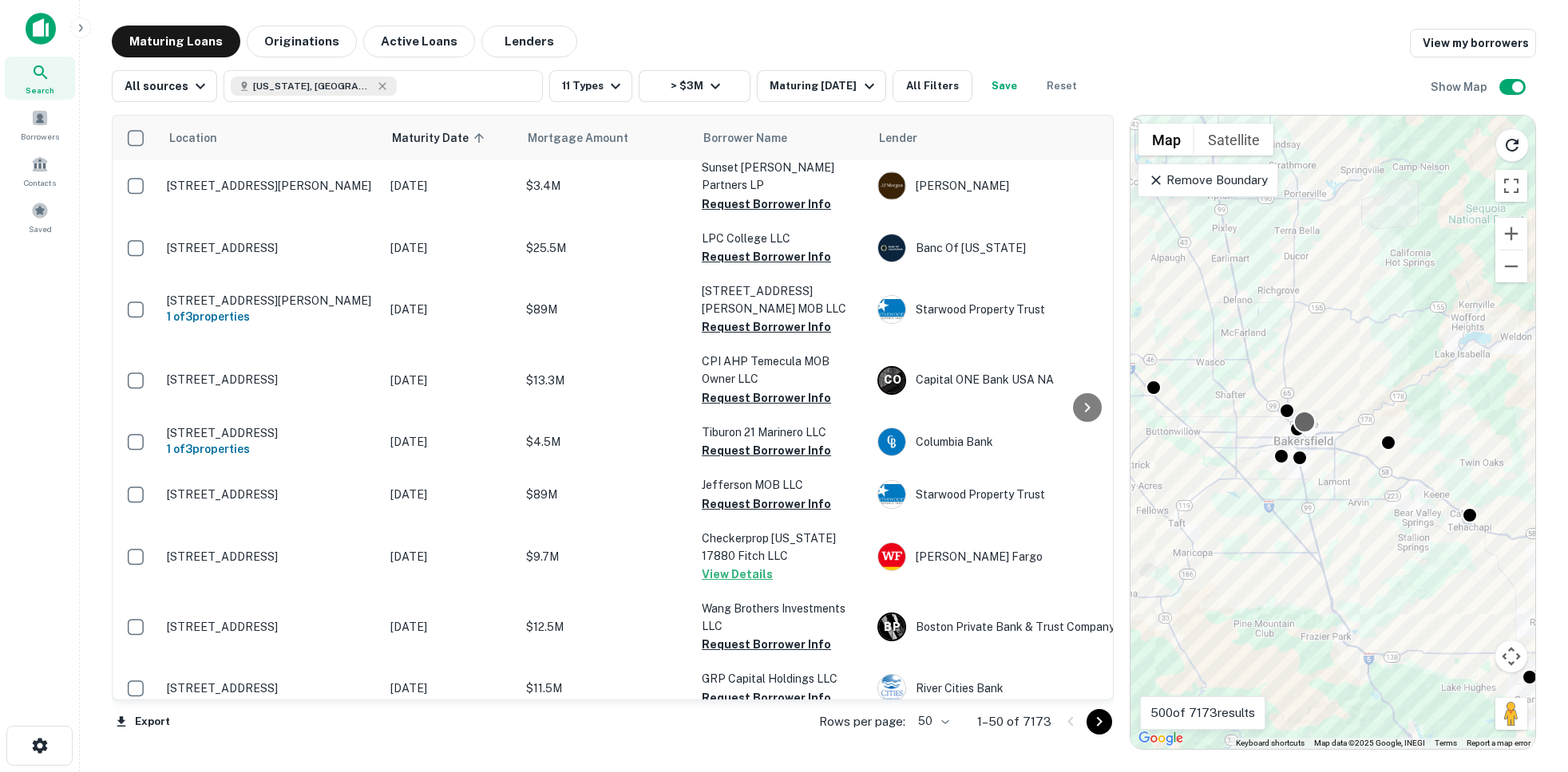
click at [1071, 421] on div at bounding box center [1305, 423] width 24 height 24
click at [376, 83] on icon "button" at bounding box center [382, 86] width 13 height 13
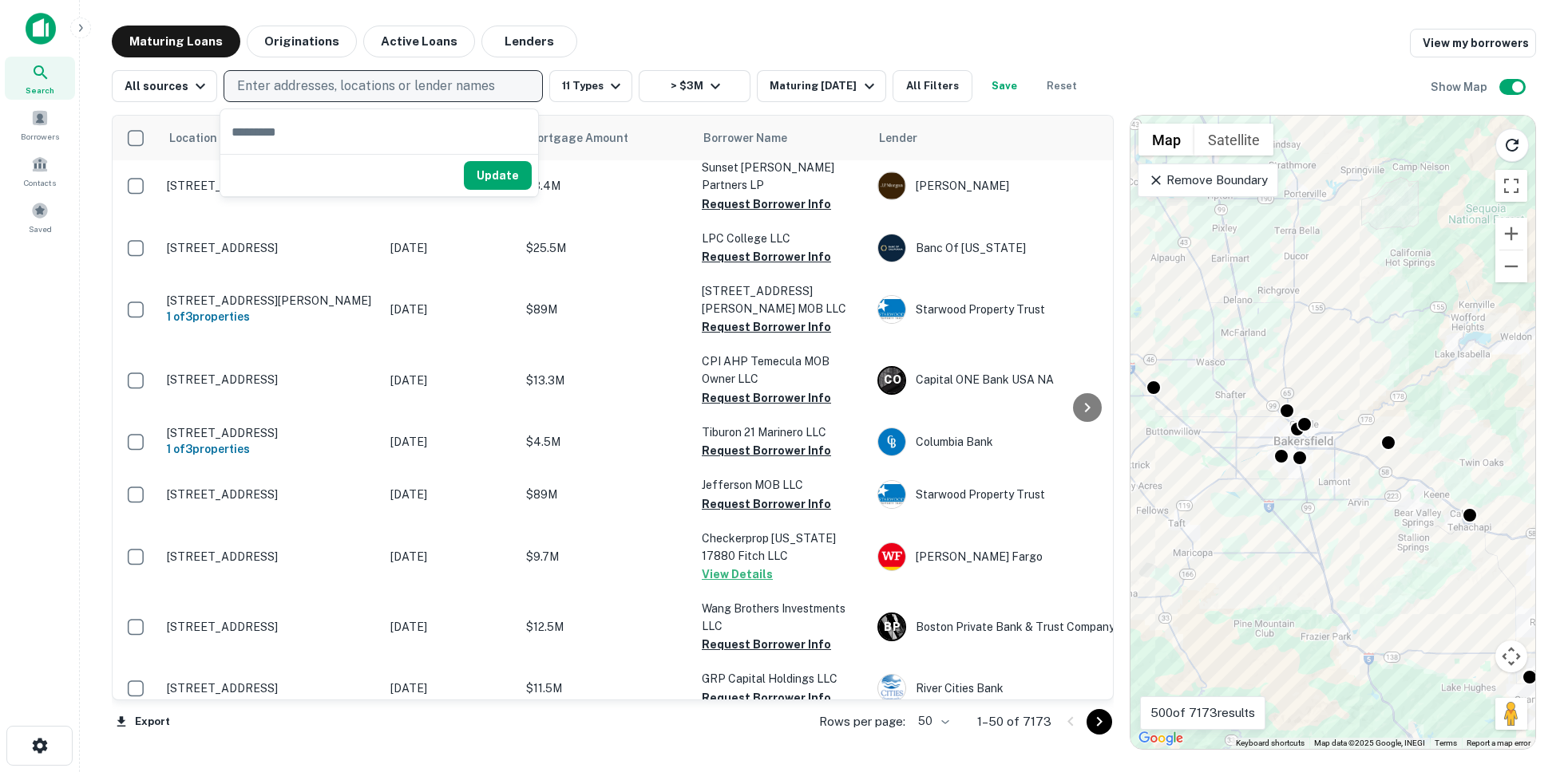
click at [320, 86] on p "Enter addresses, locations or lender names" at bounding box center [366, 85] width 258 height 19
type input "**********"
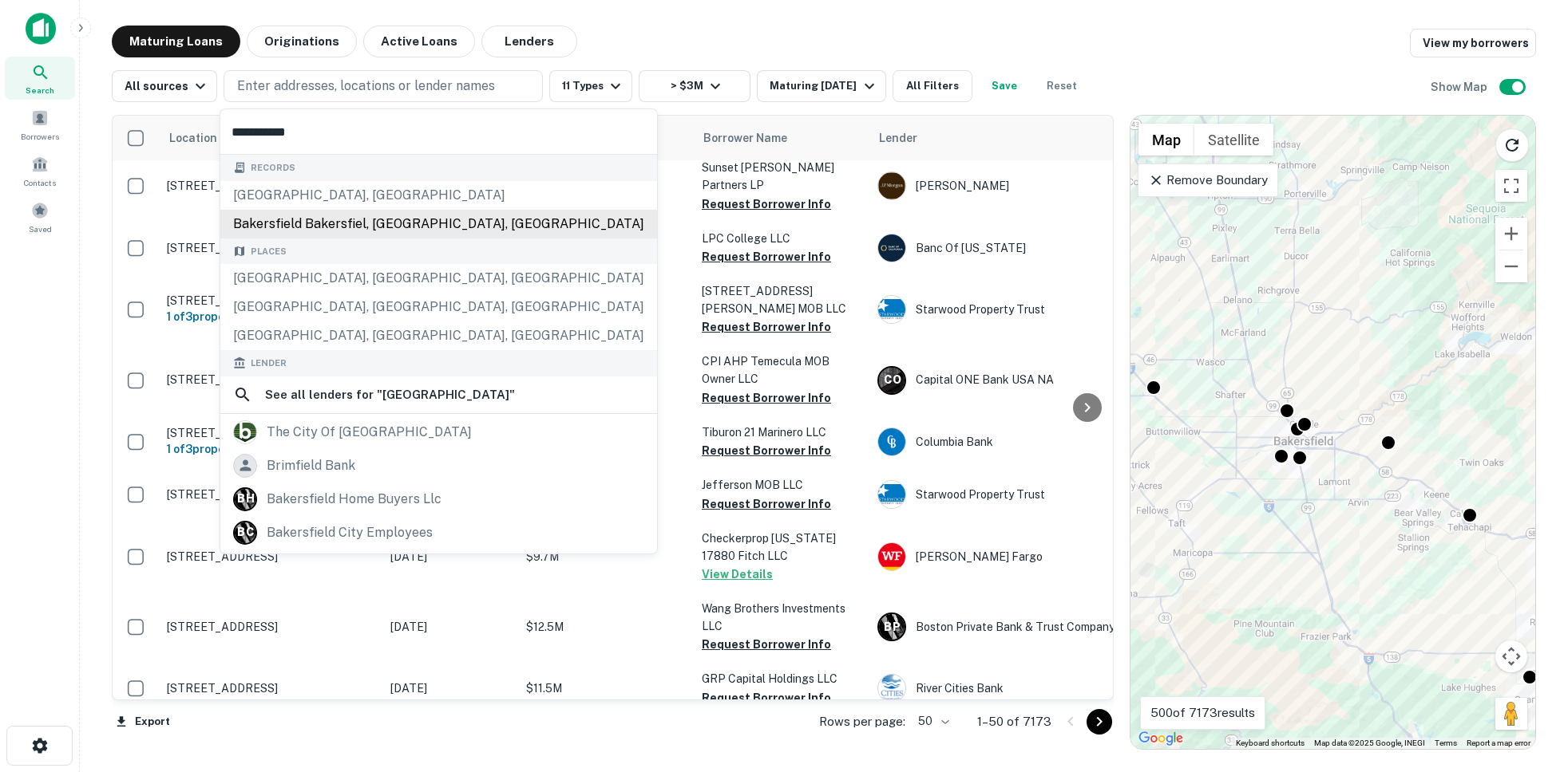
click at [269, 210] on div "bakersfield bakersfiel, [GEOGRAPHIC_DATA], [GEOGRAPHIC_DATA]" at bounding box center [438, 224] width 436 height 29
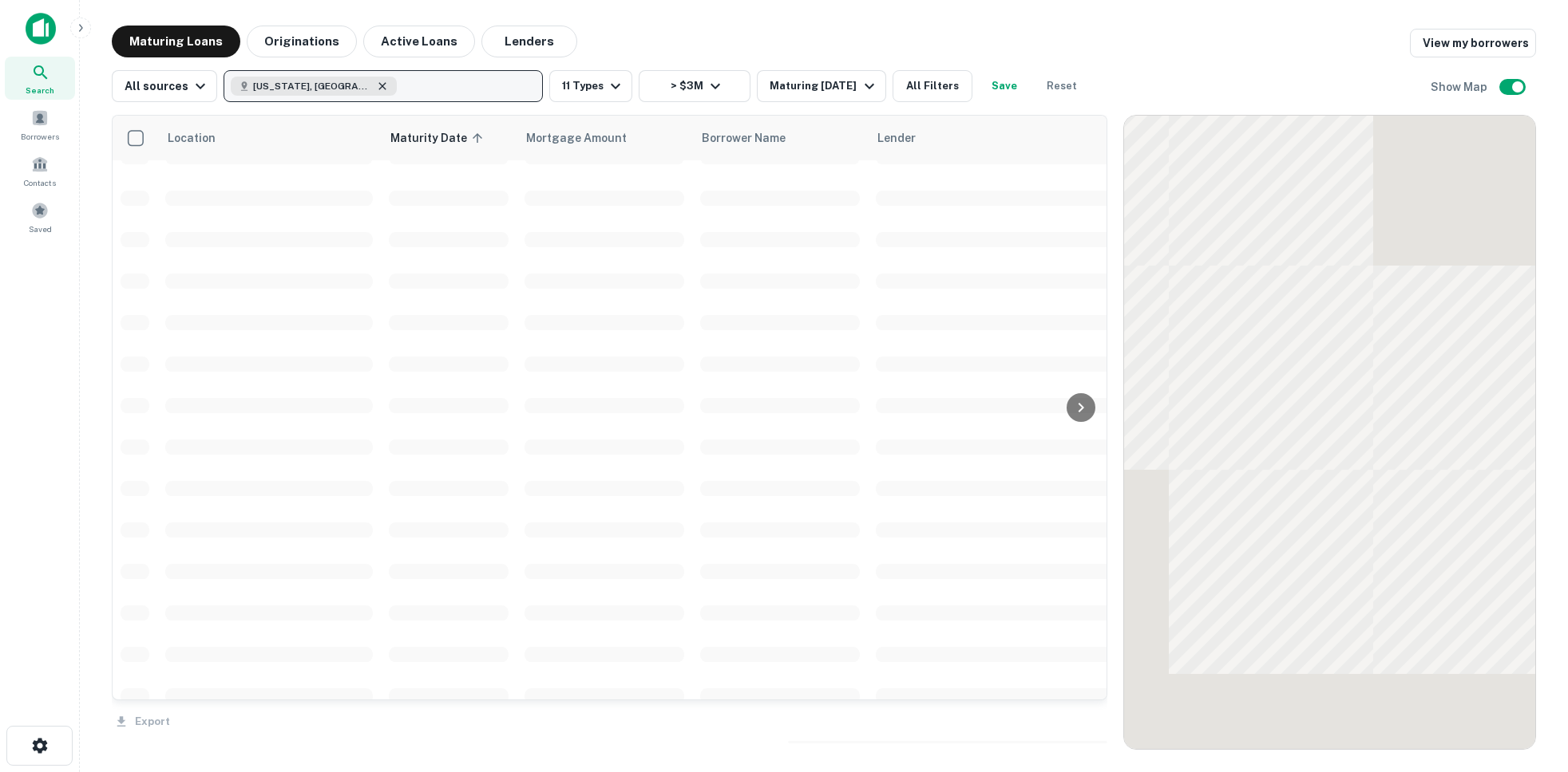
click at [376, 83] on icon "button" at bounding box center [382, 86] width 13 height 13
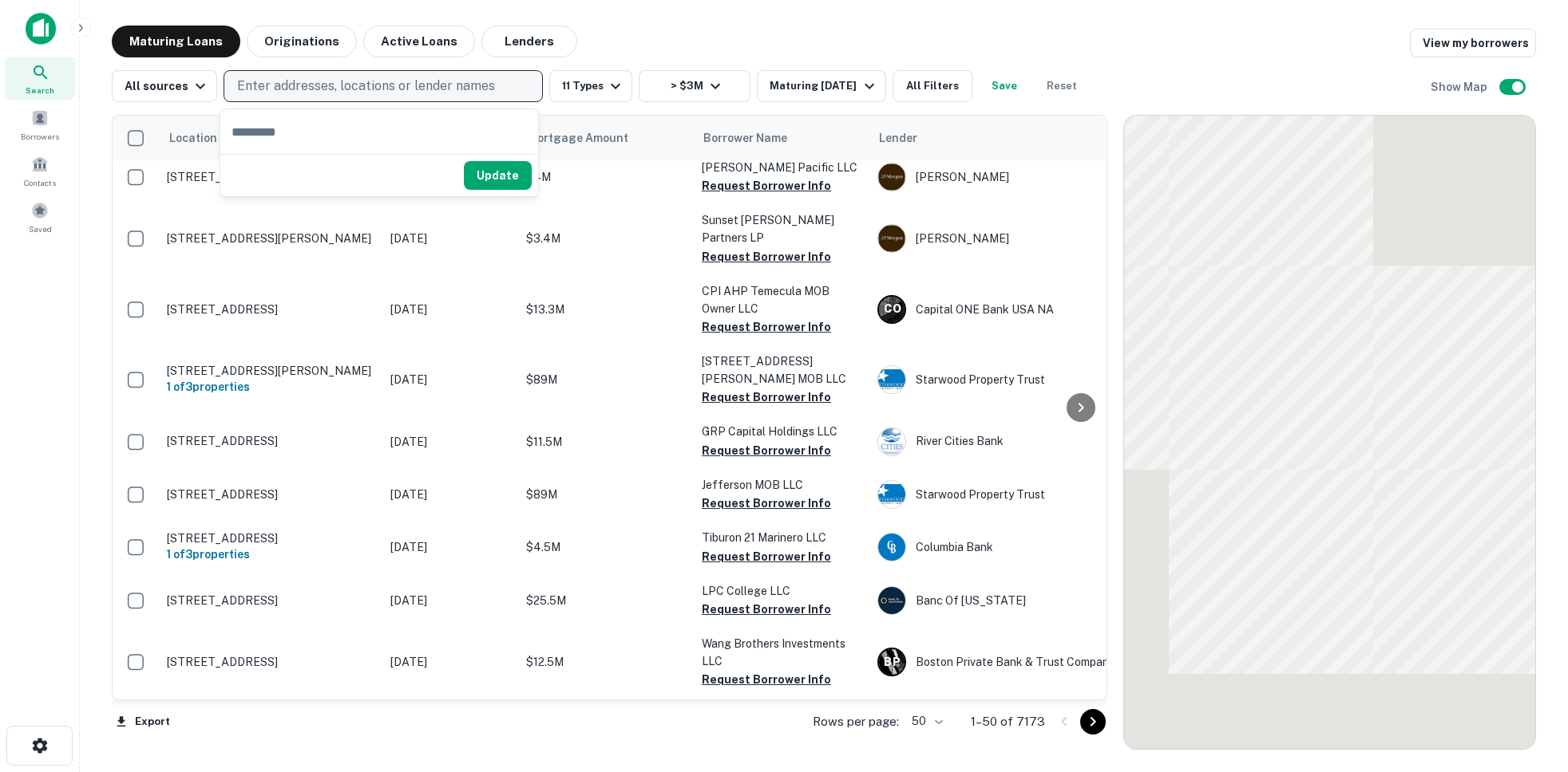
scroll to position [2306, 0]
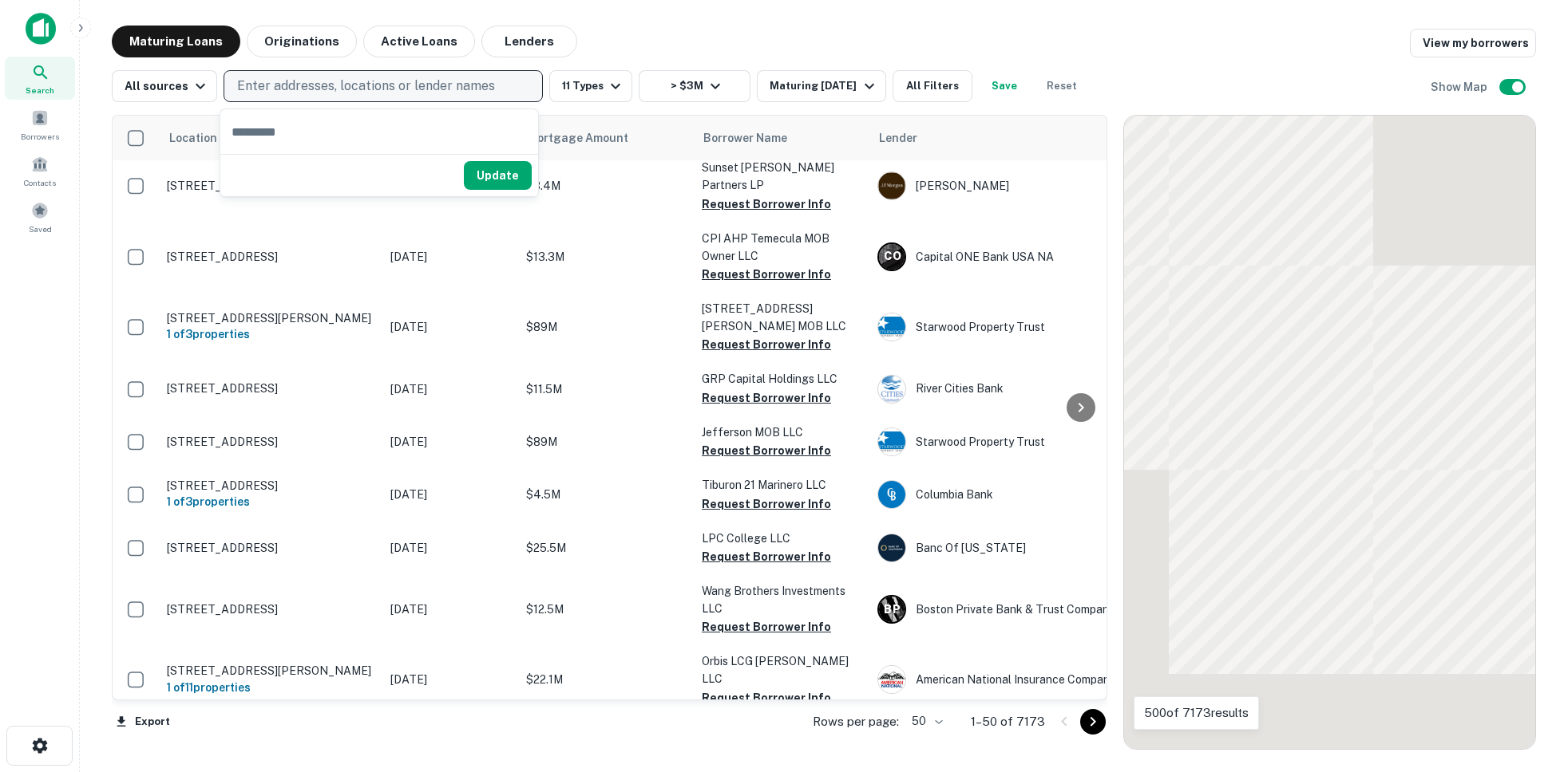
click at [329, 84] on p "Enter addresses, locations or lender names" at bounding box center [366, 85] width 258 height 19
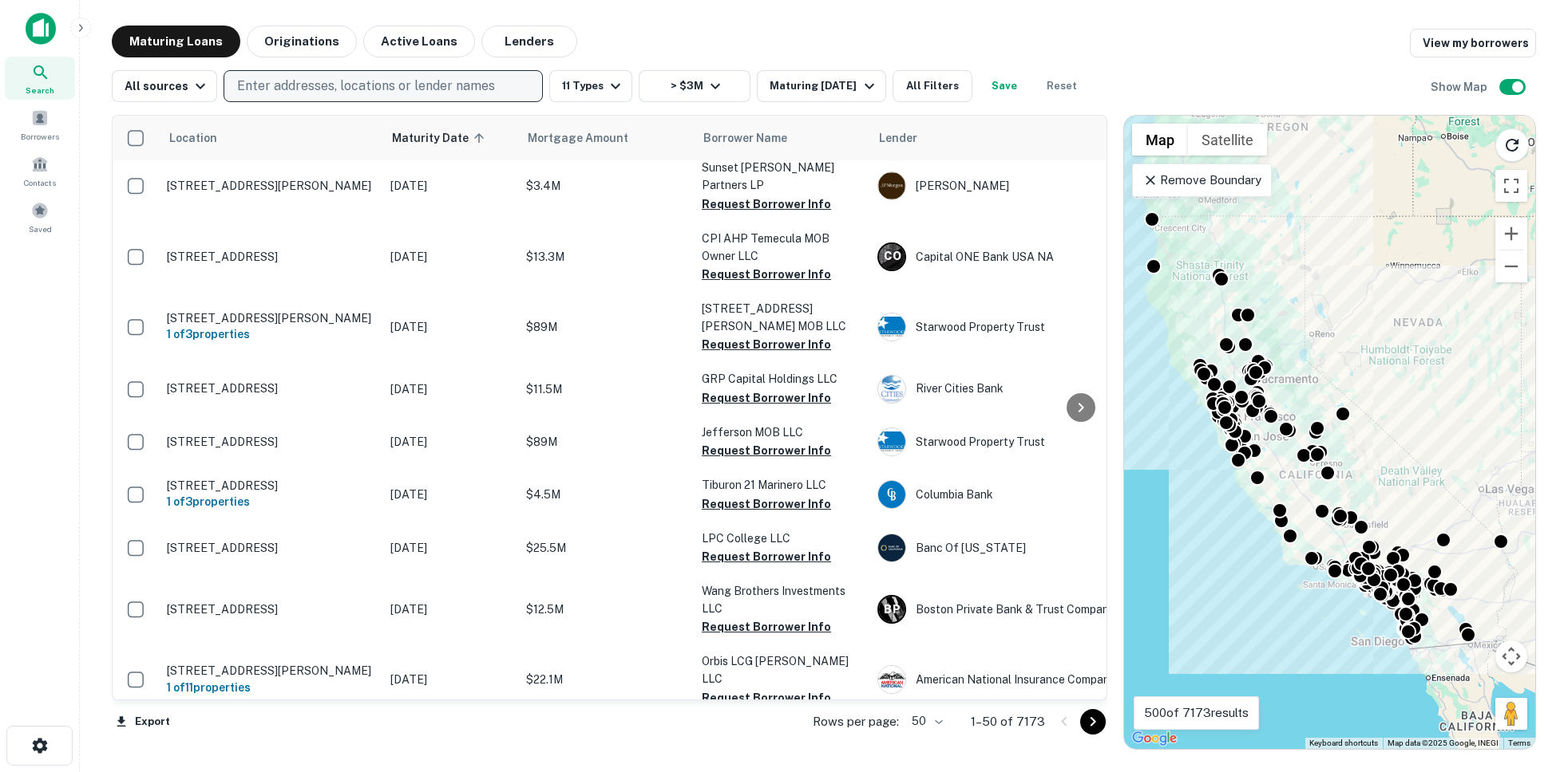
click at [328, 88] on p "Enter addresses, locations or lender names" at bounding box center [366, 85] width 258 height 19
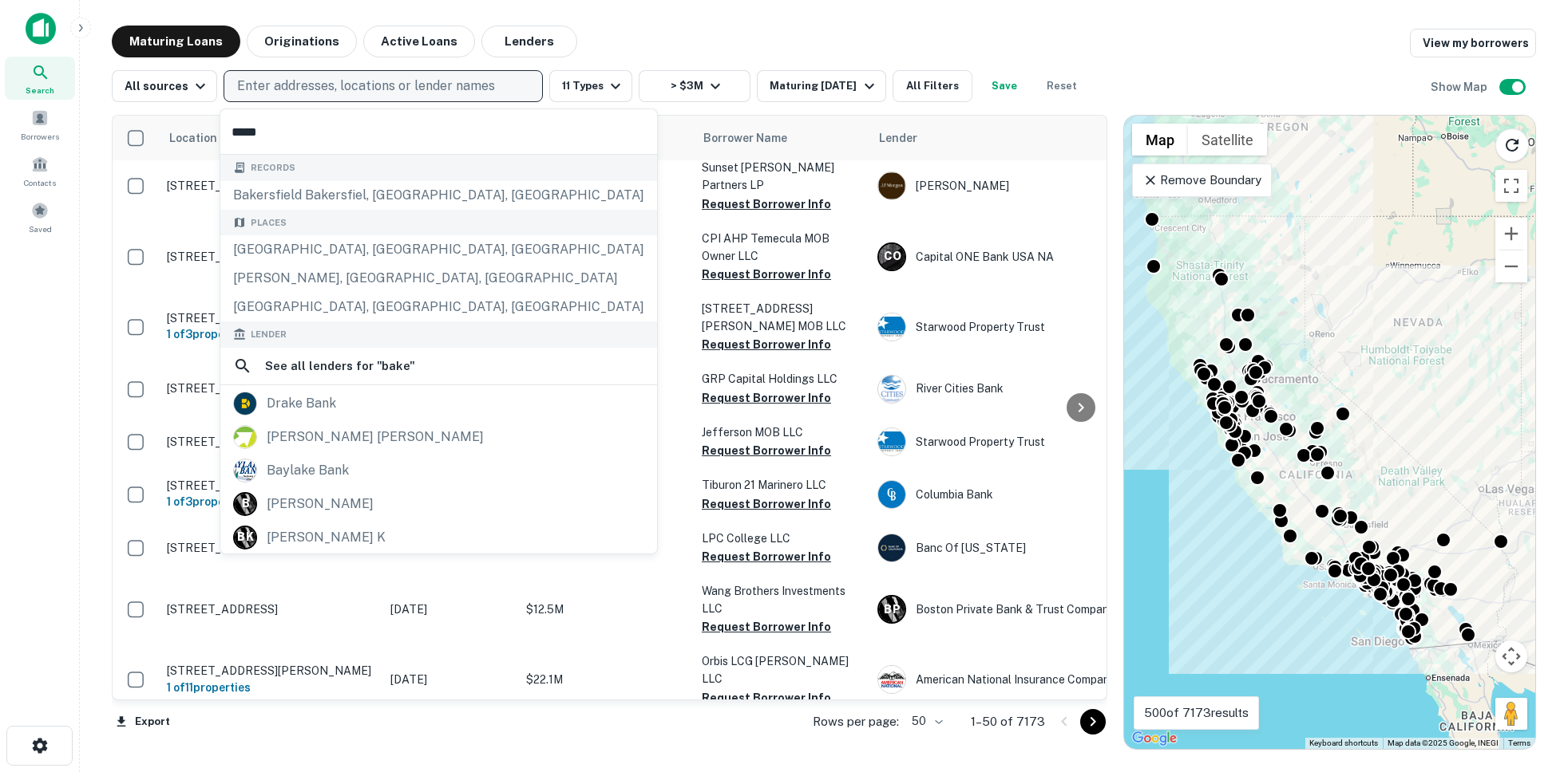
type input "******"
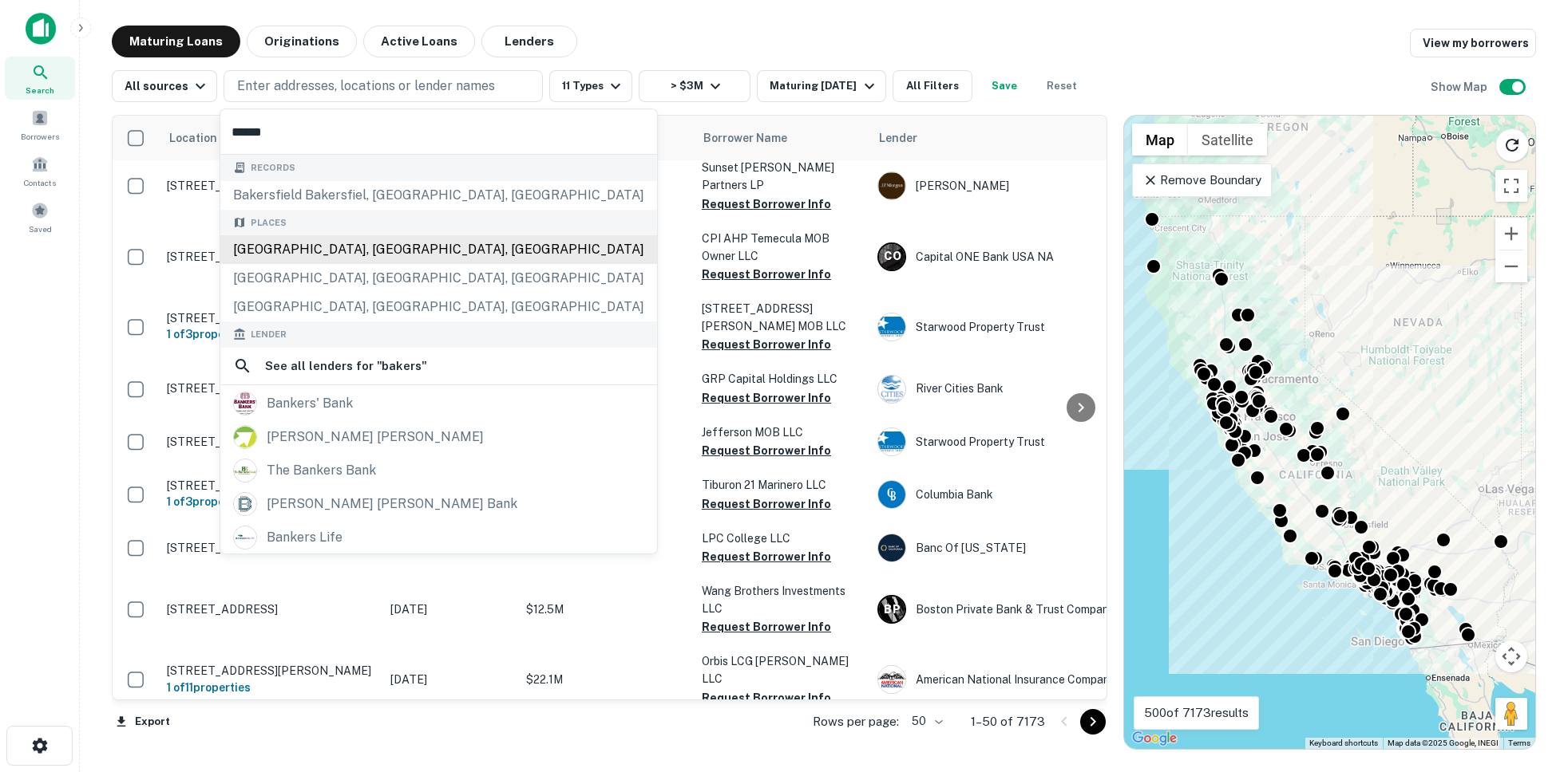
click at [330, 242] on div "[GEOGRAPHIC_DATA], [GEOGRAPHIC_DATA], [GEOGRAPHIC_DATA]" at bounding box center [438, 249] width 436 height 29
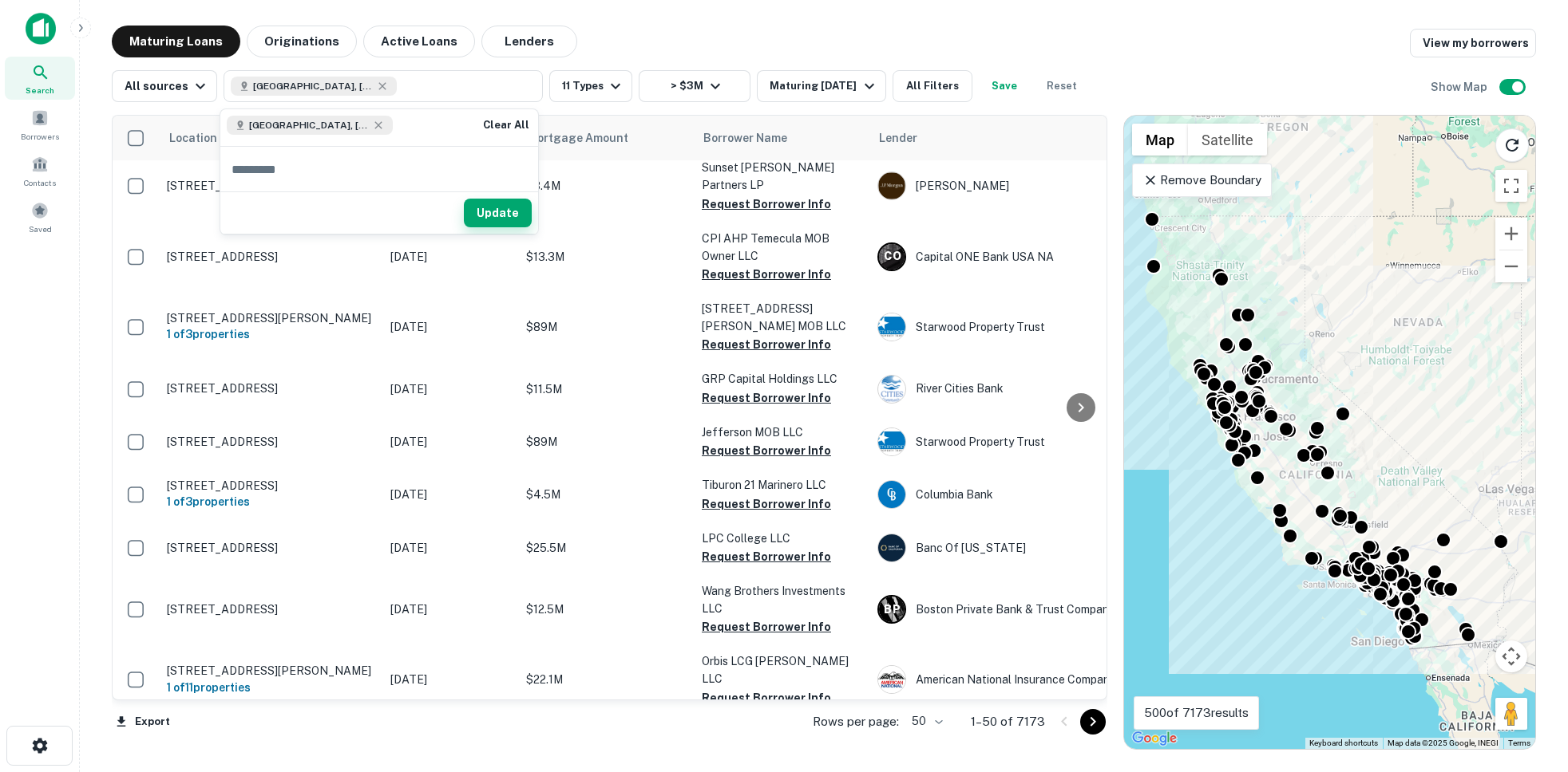
click at [501, 212] on button "Update" at bounding box center [497, 213] width 68 height 29
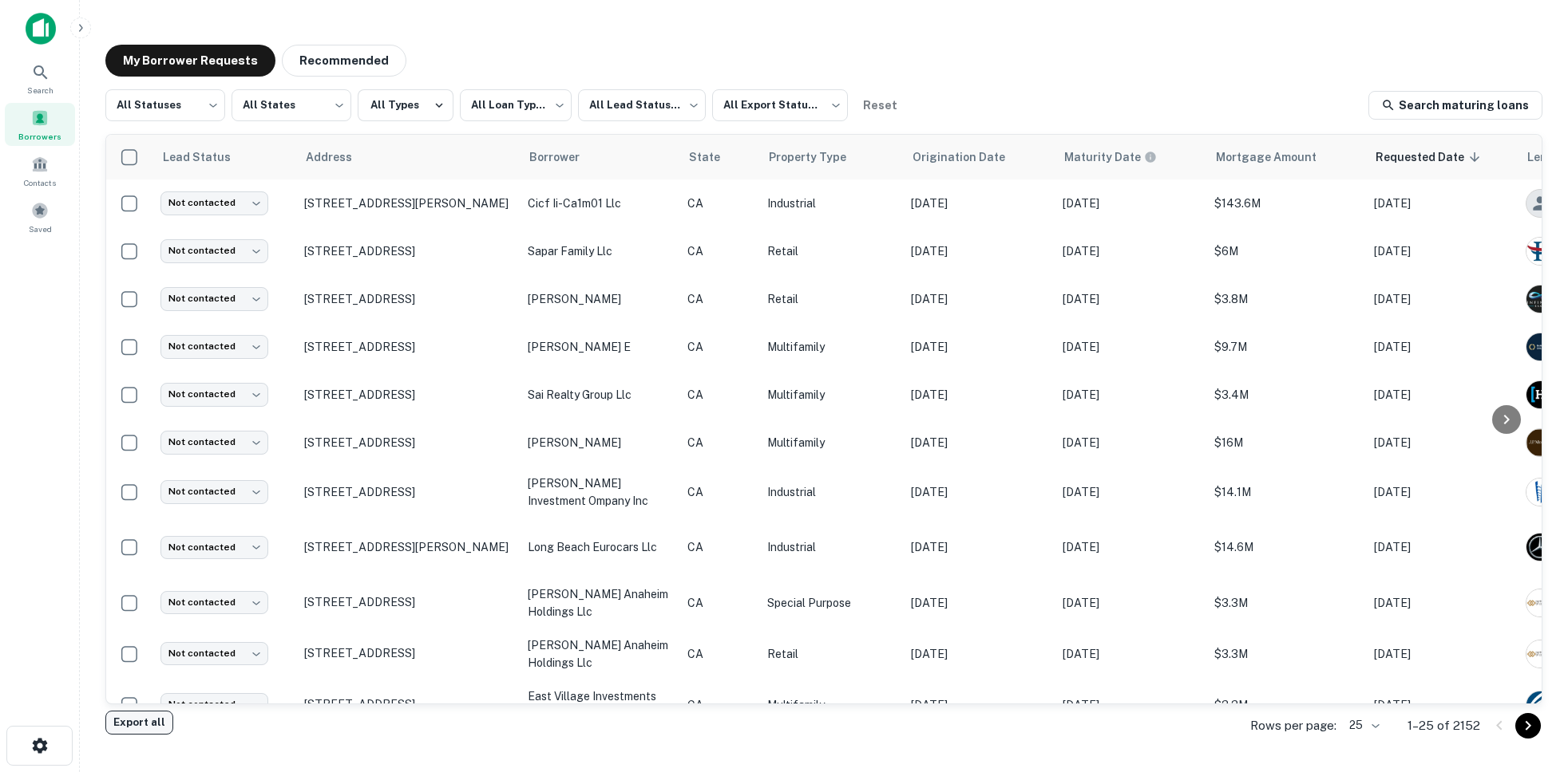
click at [134, 719] on button "Export all" at bounding box center [139, 723] width 68 height 24
